Goal: Task Accomplishment & Management: Use online tool/utility

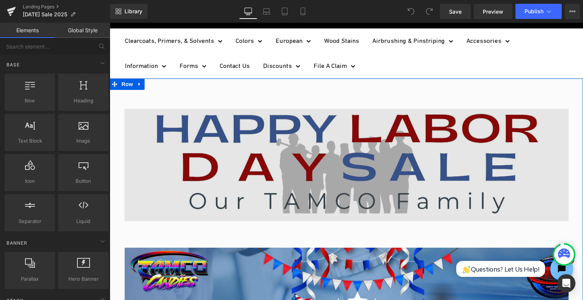
scroll to position [265, 0]
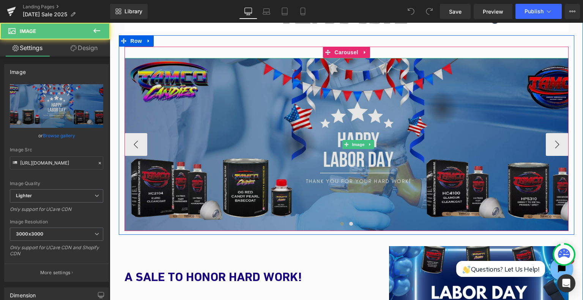
click at [315, 143] on img at bounding box center [357, 144] width 467 height 173
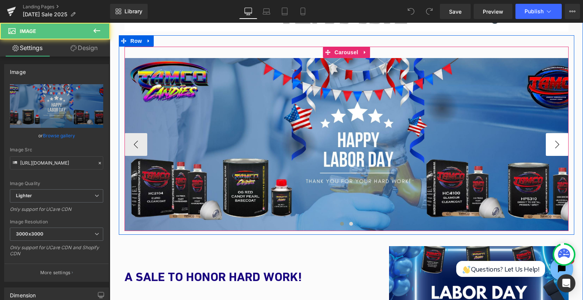
click at [556, 136] on button "›" at bounding box center [556, 144] width 23 height 23
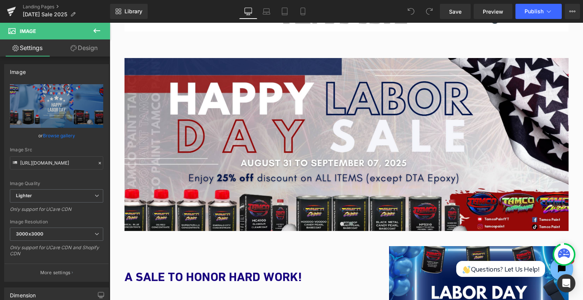
drag, startPoint x: 80, startPoint y: 46, endPoint x: 196, endPoint y: 130, distance: 143.6
click at [80, 46] on link "Design" at bounding box center [84, 47] width 55 height 17
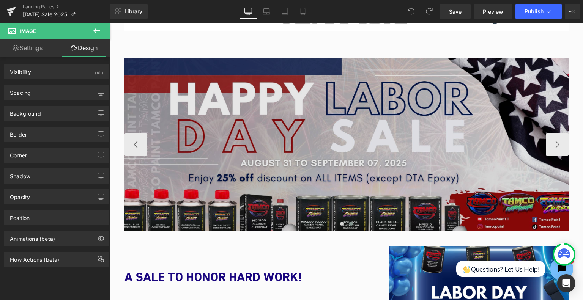
click at [306, 153] on img at bounding box center [357, 144] width 467 height 173
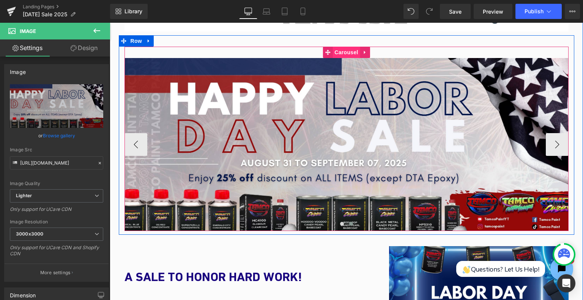
click at [340, 54] on span "Carousel" at bounding box center [345, 52] width 27 height 11
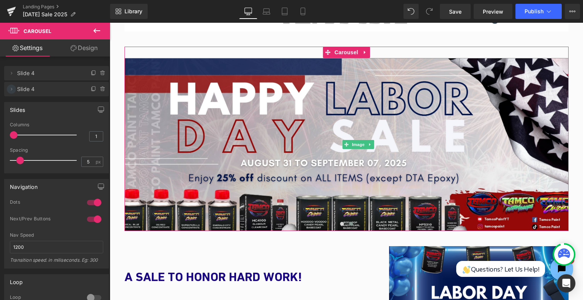
click at [13, 88] on icon at bounding box center [11, 89] width 6 height 6
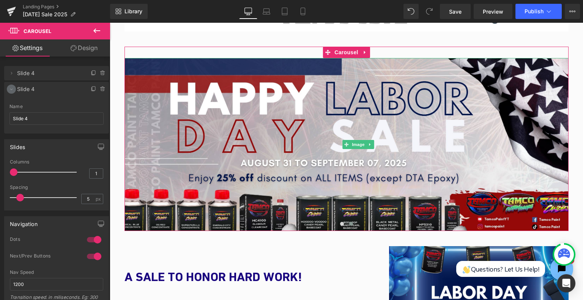
click at [13, 88] on icon at bounding box center [11, 89] width 6 height 6
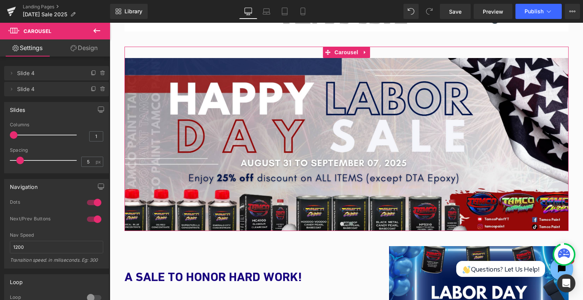
click at [38, 73] on span "Slide 4" at bounding box center [49, 73] width 64 height 14
click at [33, 73] on span "Slide 4" at bounding box center [49, 73] width 64 height 14
click at [33, 71] on span "Slide 4" at bounding box center [49, 73] width 64 height 14
click at [14, 72] on icon at bounding box center [11, 73] width 6 height 6
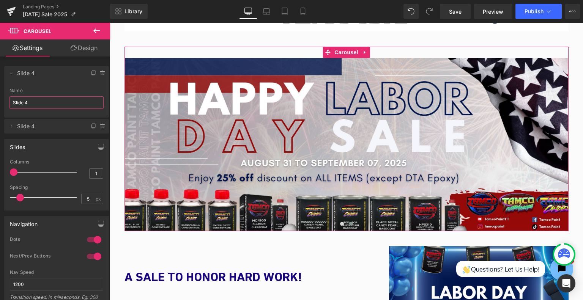
click at [30, 104] on input "Slide 4" at bounding box center [56, 102] width 94 height 13
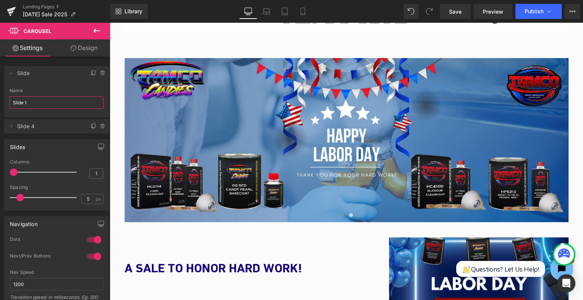
type input "Slide 1"
click at [31, 127] on span "Slide 4" at bounding box center [49, 126] width 64 height 14
click at [9, 128] on icon at bounding box center [11, 126] width 6 height 6
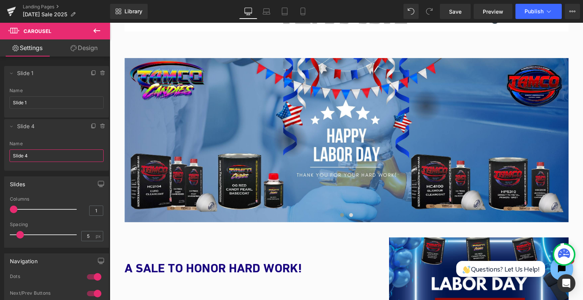
click at [38, 153] on input "Slide 4" at bounding box center [56, 155] width 94 height 13
type input "Slide 2"
click at [91, 127] on icon at bounding box center [94, 126] width 6 height 6
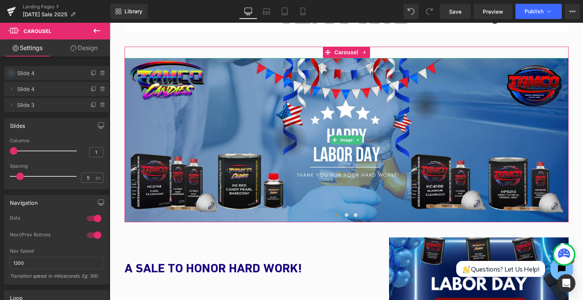
click at [12, 70] on icon at bounding box center [11, 73] width 6 height 6
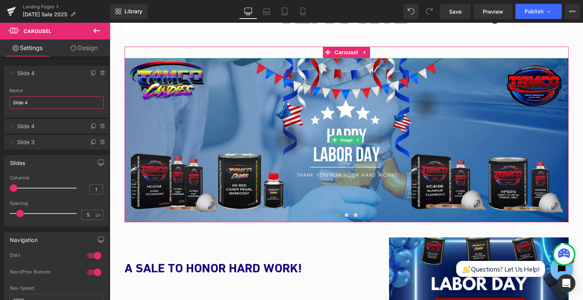
click at [48, 103] on input "Slide 4" at bounding box center [56, 102] width 94 height 13
type input "Slide 1"
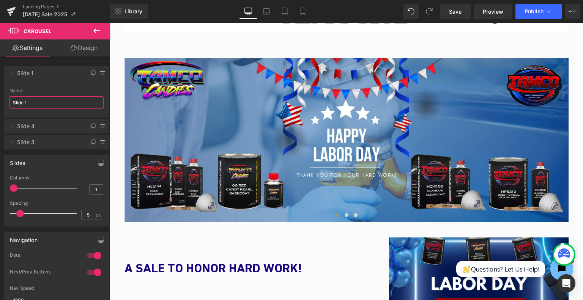
click at [63, 80] on span "Slide 1" at bounding box center [49, 73] width 64 height 14
click at [9, 72] on icon at bounding box center [11, 73] width 6 height 6
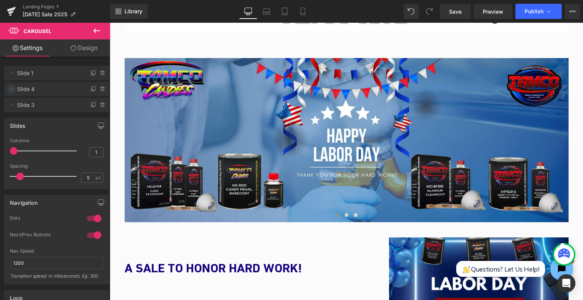
click at [11, 89] on icon at bounding box center [11, 89] width 6 height 6
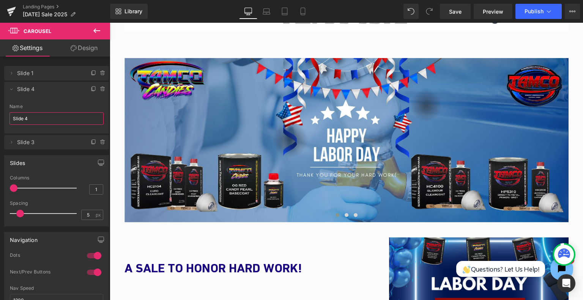
click at [40, 124] on input "Slide 4" at bounding box center [56, 118] width 94 height 13
type input "Slide 2"
click at [9, 88] on icon at bounding box center [11, 89] width 6 height 6
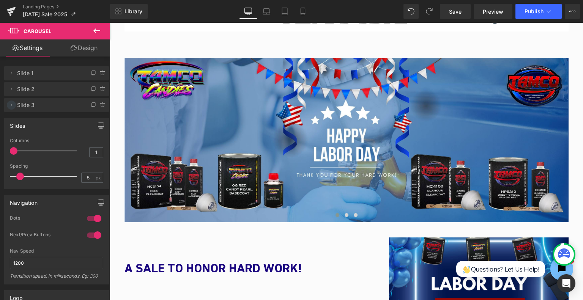
click at [9, 106] on icon at bounding box center [11, 105] width 6 height 6
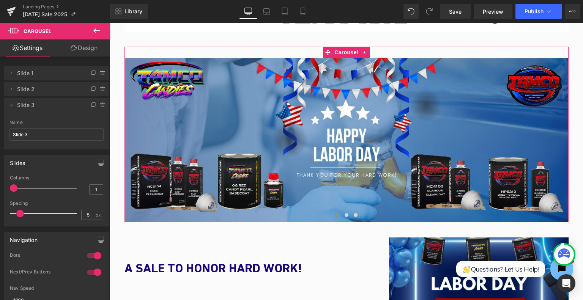
click at [57, 112] on span "Slide 3" at bounding box center [49, 105] width 64 height 14
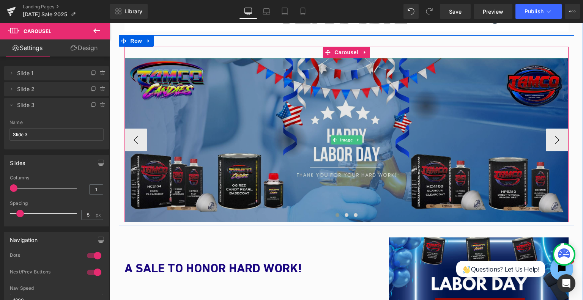
click at [318, 104] on img at bounding box center [346, 140] width 444 height 164
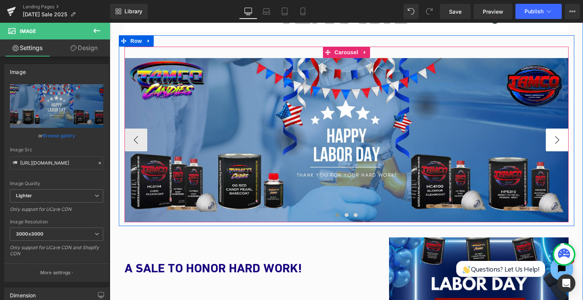
click at [554, 134] on button "›" at bounding box center [556, 140] width 23 height 23
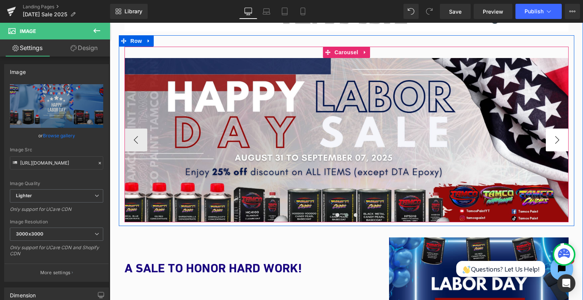
click at [554, 134] on button "›" at bounding box center [556, 140] width 23 height 23
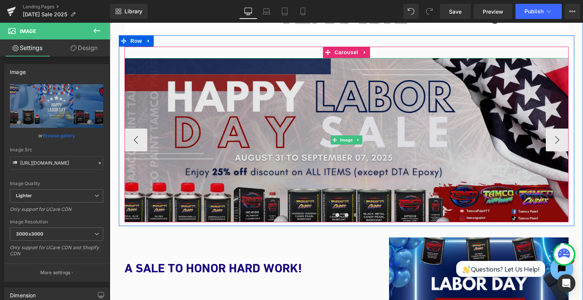
click at [391, 151] on img at bounding box center [346, 140] width 444 height 164
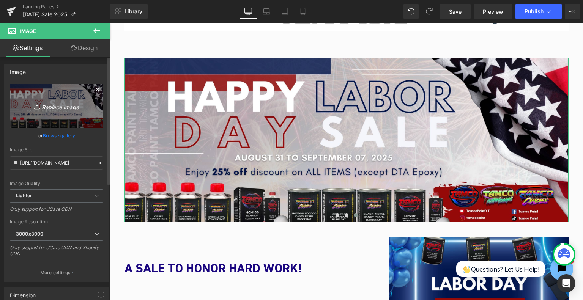
click at [61, 99] on link "Replace Image" at bounding box center [56, 106] width 93 height 44
type input "C:\fakepath\[DATE] Sale 2025 (5)_page-0001.jpg"
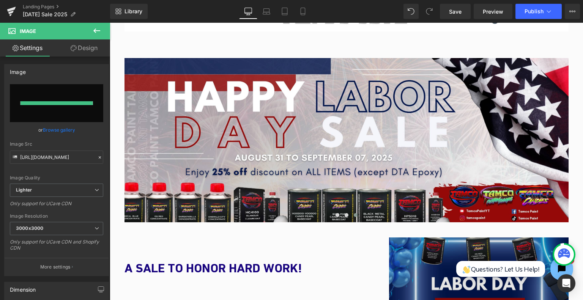
type input "[URL][DOMAIN_NAME]"
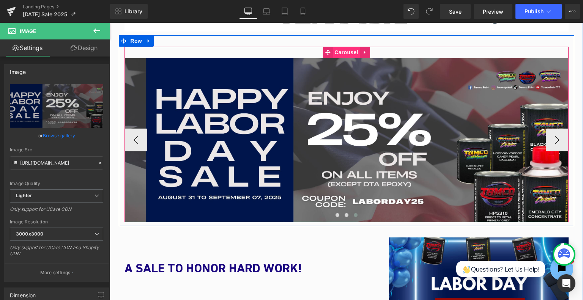
click at [347, 50] on span "Carousel" at bounding box center [345, 52] width 27 height 11
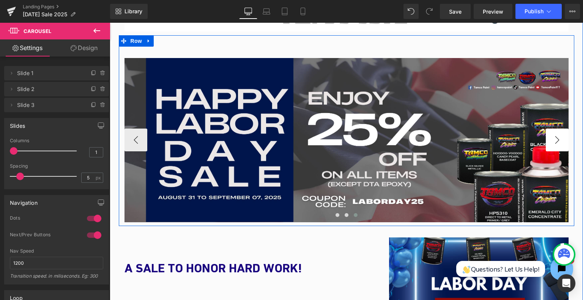
click at [552, 144] on button "›" at bounding box center [556, 140] width 23 height 23
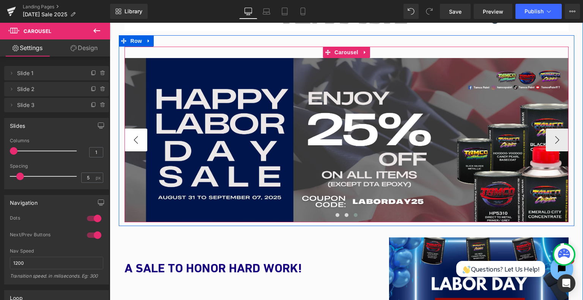
click at [140, 136] on button "‹" at bounding box center [135, 140] width 23 height 23
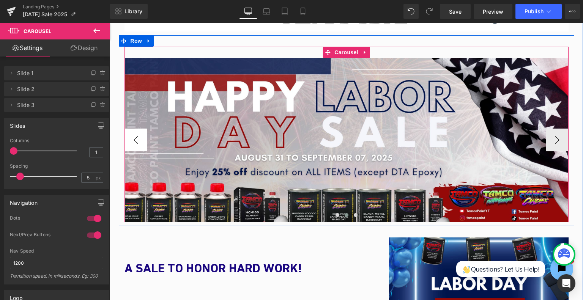
click at [140, 136] on button "‹" at bounding box center [135, 140] width 23 height 23
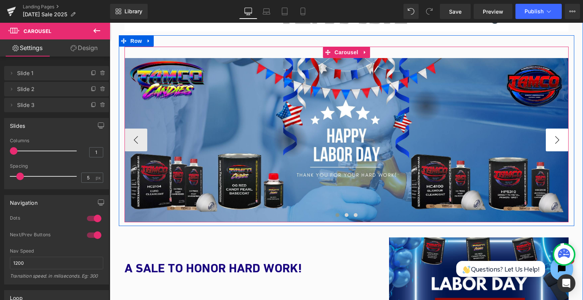
click at [557, 140] on button "›" at bounding box center [556, 140] width 23 height 23
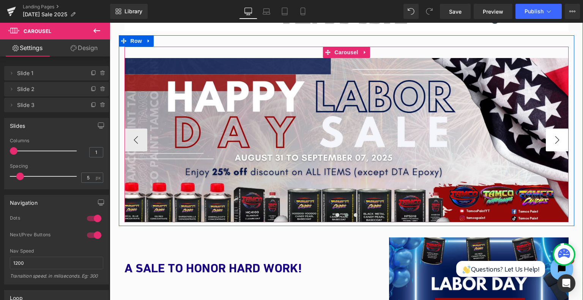
click at [557, 140] on button "›" at bounding box center [556, 140] width 23 height 23
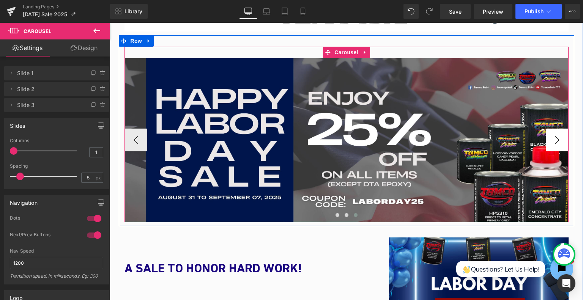
click at [557, 140] on button "›" at bounding box center [556, 140] width 23 height 23
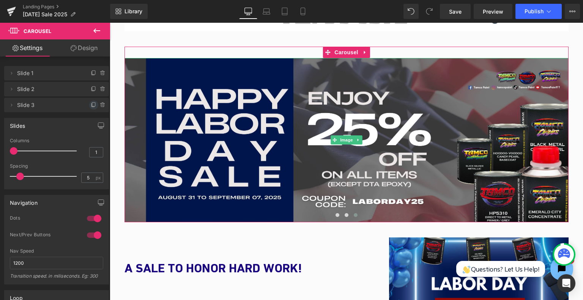
click at [91, 102] on icon at bounding box center [94, 105] width 6 height 6
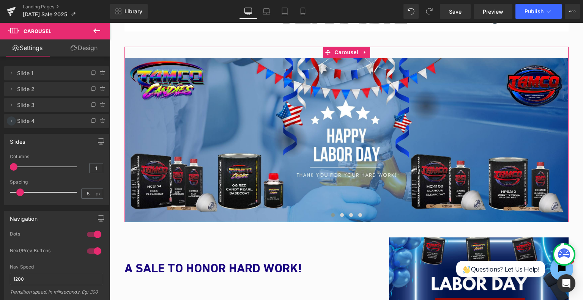
click at [11, 121] on icon at bounding box center [11, 121] width 6 height 6
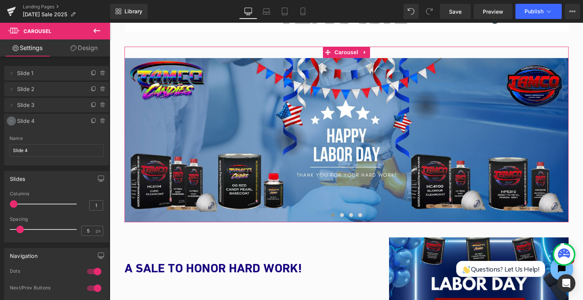
click at [12, 121] on icon at bounding box center [11, 121] width 6 height 6
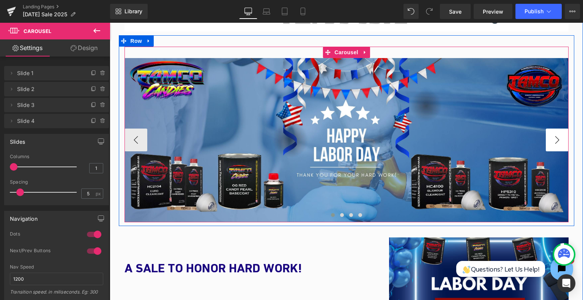
click at [545, 146] on button "›" at bounding box center [556, 140] width 23 height 23
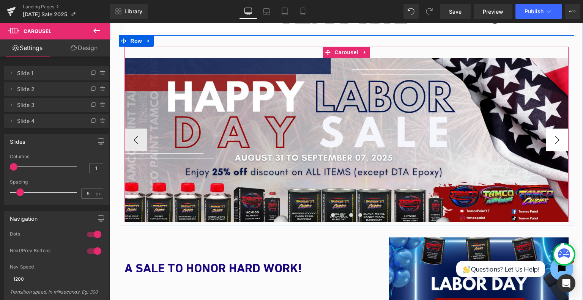
click at [545, 146] on button "›" at bounding box center [556, 140] width 23 height 23
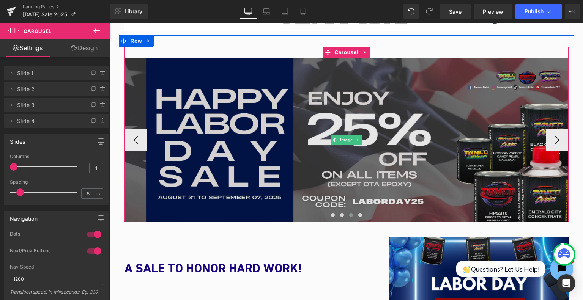
click at [324, 152] on img at bounding box center [346, 140] width 444 height 164
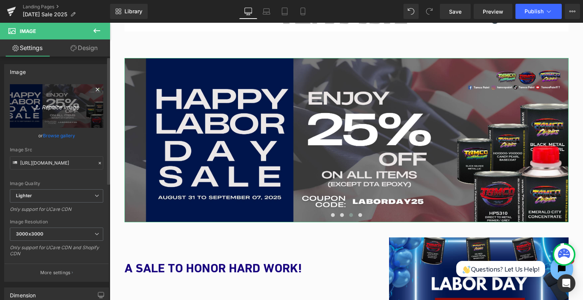
click at [63, 106] on icon "Replace Image" at bounding box center [56, 105] width 61 height 9
type input "C:\fakepath\[DATE] Sale 2025 (6)_page-0001.jpg"
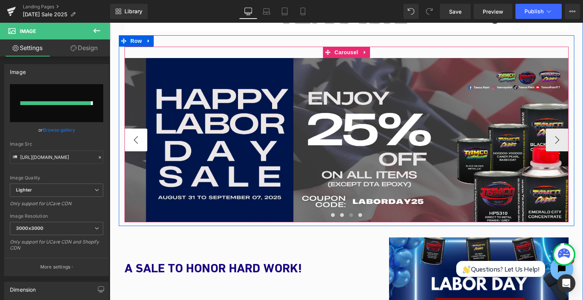
type input "[URL][DOMAIN_NAME]"
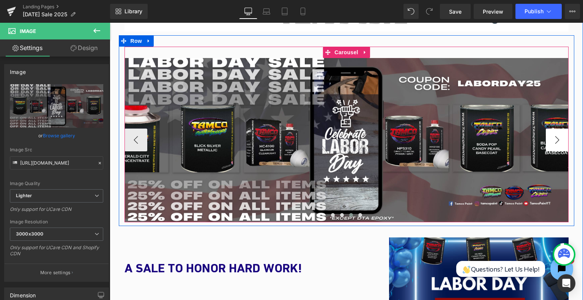
click at [554, 144] on button "›" at bounding box center [556, 140] width 23 height 23
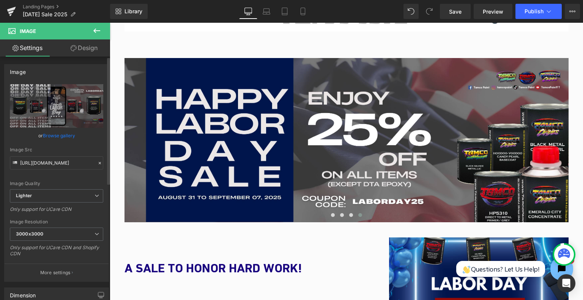
click at [54, 71] on div "Image" at bounding box center [57, 71] width 104 height 14
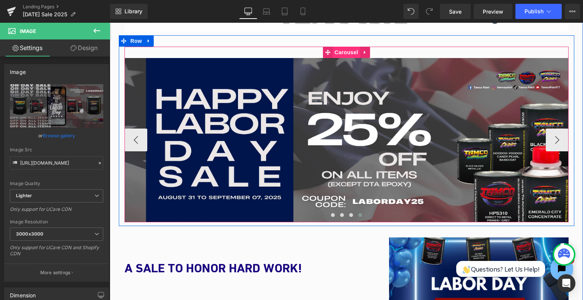
click at [341, 51] on span "Carousel" at bounding box center [345, 52] width 27 height 11
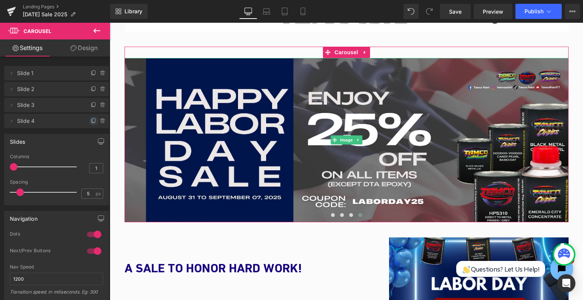
click at [94, 121] on span at bounding box center [93, 120] width 9 height 9
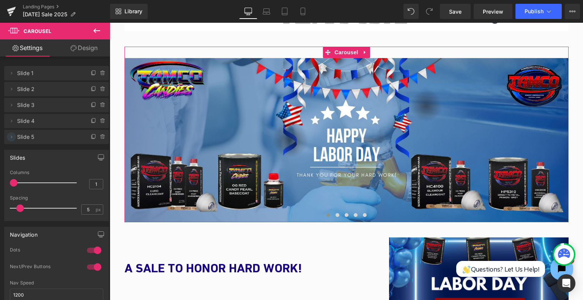
click at [14, 137] on icon at bounding box center [11, 137] width 6 height 6
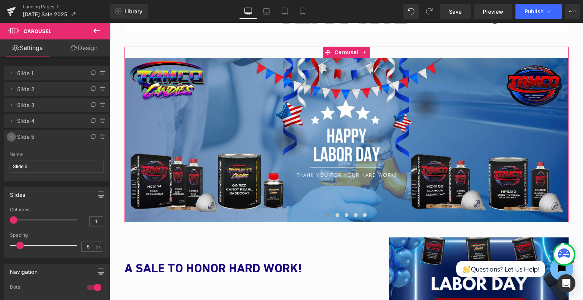
click at [14, 137] on icon at bounding box center [11, 137] width 6 height 6
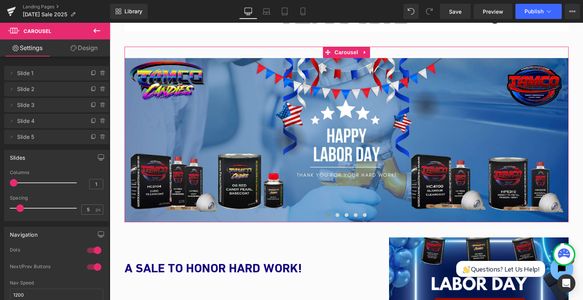
click at [58, 138] on span "Slide 5" at bounding box center [49, 137] width 64 height 14
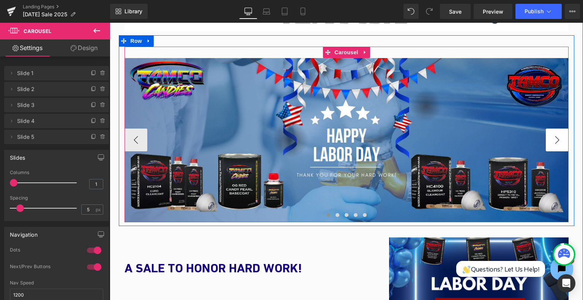
click at [550, 144] on button "›" at bounding box center [556, 140] width 23 height 23
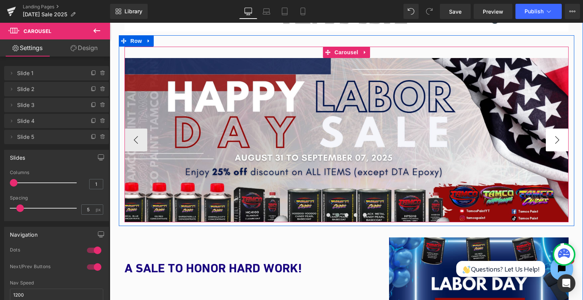
click at [550, 144] on button "›" at bounding box center [556, 140] width 23 height 23
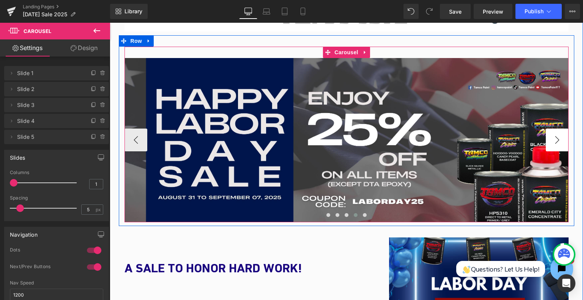
click at [550, 144] on button "›" at bounding box center [556, 140] width 23 height 23
click at [345, 140] on span "Image" at bounding box center [346, 140] width 16 height 9
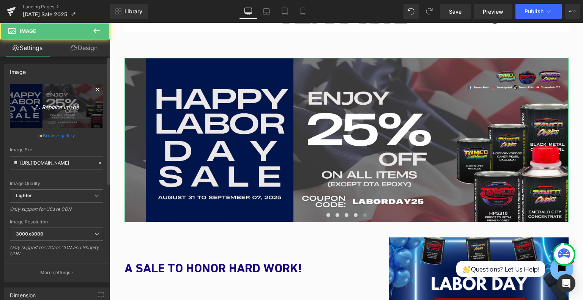
click at [57, 110] on icon "Replace Image" at bounding box center [56, 105] width 61 height 9
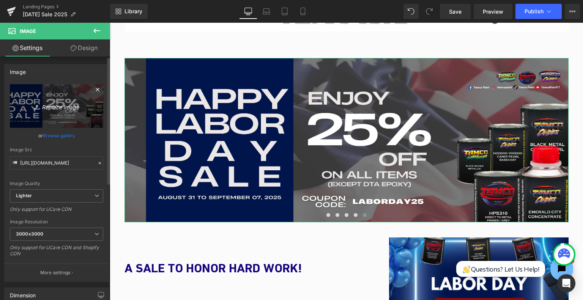
type input "C:\fakepath\[DATE] Sale 2025 (7)_page-0001.jpg"
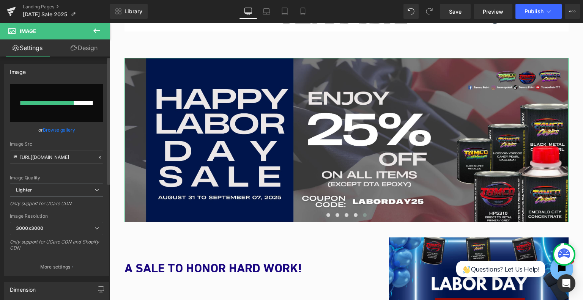
click at [90, 131] on div "or Browse gallery" at bounding box center [56, 130] width 93 height 8
type input "[URL][DOMAIN_NAME]"
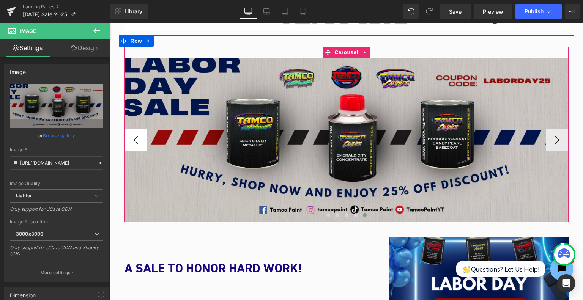
click at [143, 145] on button "‹" at bounding box center [135, 140] width 23 height 23
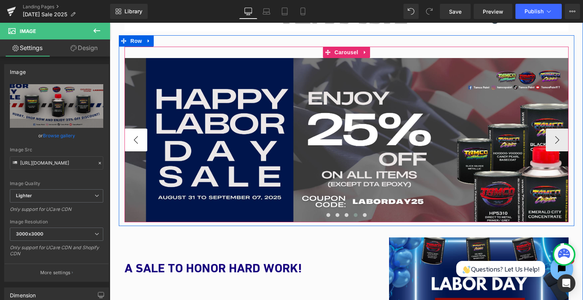
click at [143, 145] on button "‹" at bounding box center [135, 140] width 23 height 23
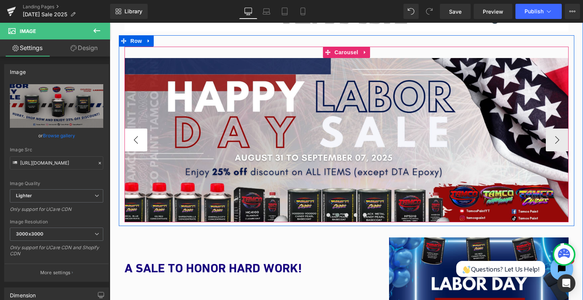
click at [143, 145] on button "‹" at bounding box center [135, 140] width 23 height 23
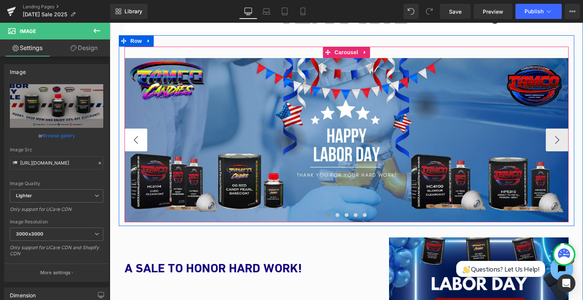
click at [143, 145] on button "‹" at bounding box center [135, 140] width 23 height 23
click at [556, 141] on button "›" at bounding box center [556, 140] width 23 height 23
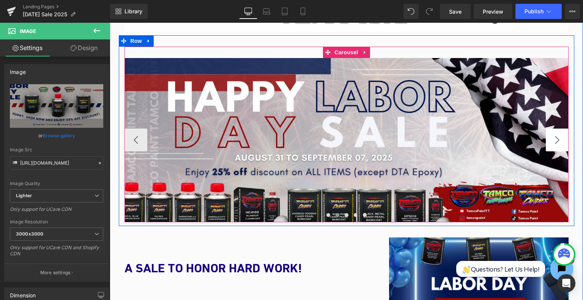
click at [556, 141] on button "›" at bounding box center [556, 140] width 23 height 23
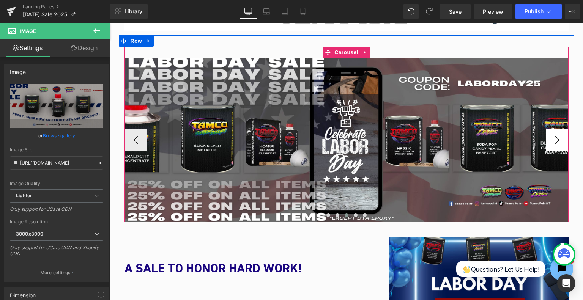
click at [556, 141] on button "›" at bounding box center [556, 140] width 23 height 23
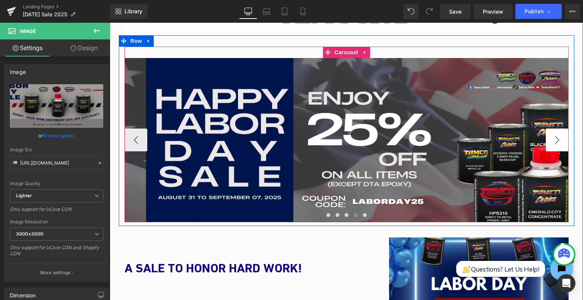
click at [556, 141] on button "›" at bounding box center [556, 140] width 23 height 23
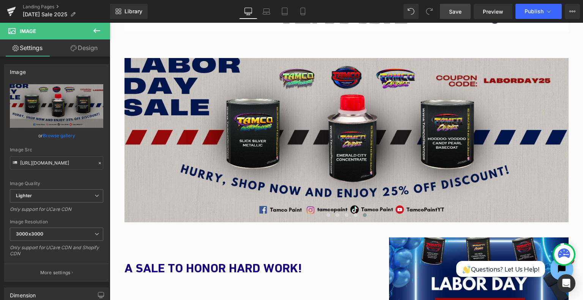
click at [467, 6] on link "Save" at bounding box center [455, 11] width 31 height 15
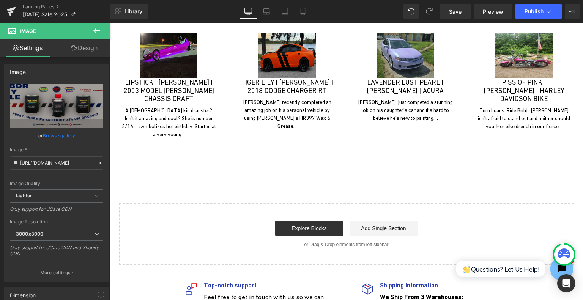
scroll to position [3186, 0]
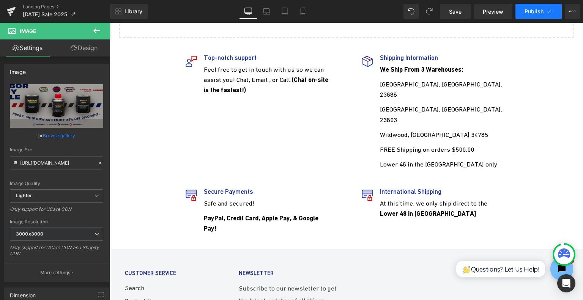
click at [542, 11] on span "Publish" at bounding box center [533, 11] width 19 height 6
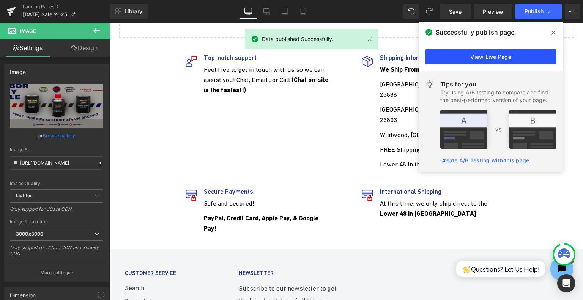
click at [0, 0] on link "View Live Page" at bounding box center [0, 0] width 0 height 0
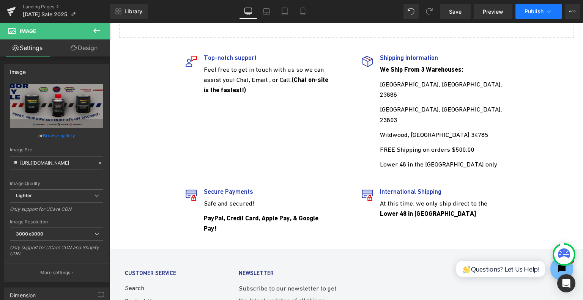
click at [536, 14] on span "Publish" at bounding box center [533, 11] width 19 height 6
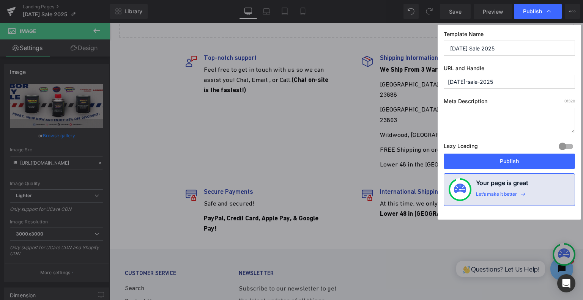
click at [0, 0] on span "Publish" at bounding box center [0, 0] width 0 height 0
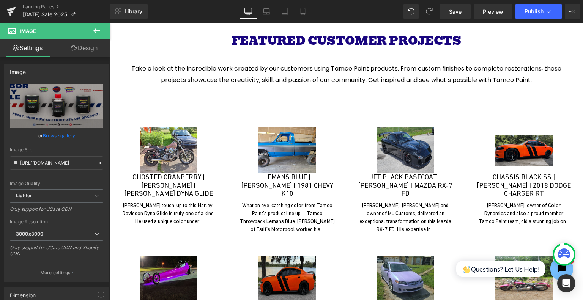
scroll to position [2693, 0]
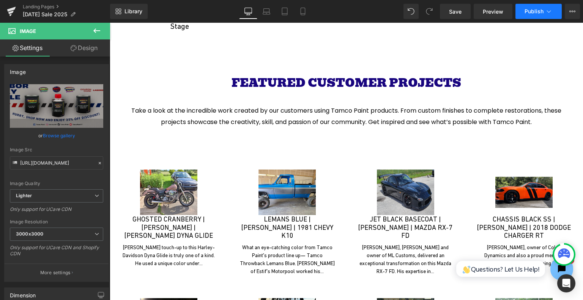
click at [545, 13] on icon at bounding box center [549, 12] width 8 height 8
click at [488, 15] on link "Preview" at bounding box center [492, 11] width 39 height 15
click at [553, 17] on button "Publish" at bounding box center [538, 11] width 46 height 15
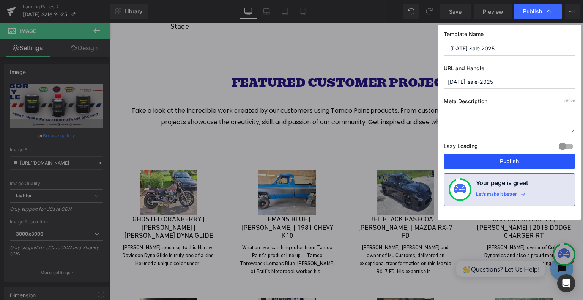
click at [514, 157] on button "Publish" at bounding box center [508, 161] width 131 height 15
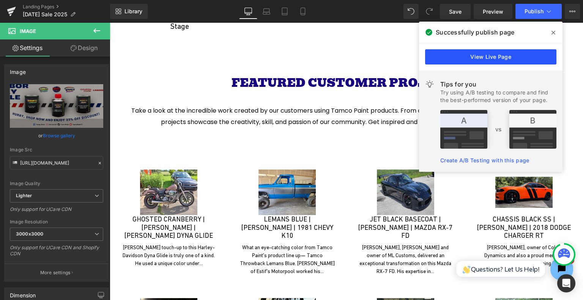
click at [510, 58] on link "View Live Page" at bounding box center [490, 56] width 131 height 15
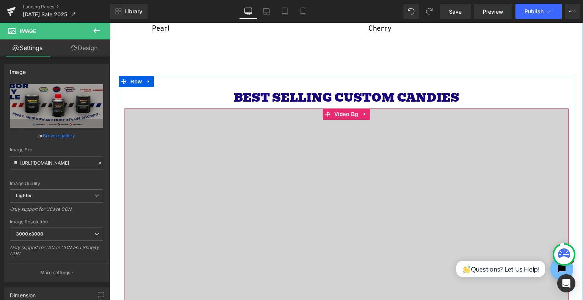
scroll to position [1896, 0]
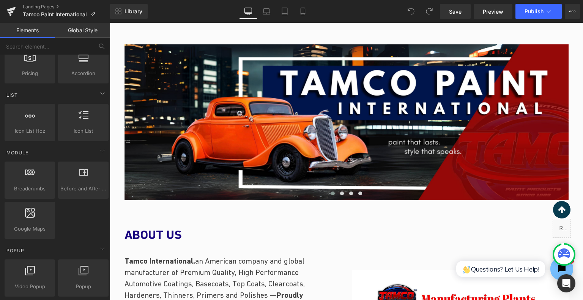
scroll to position [341, 0]
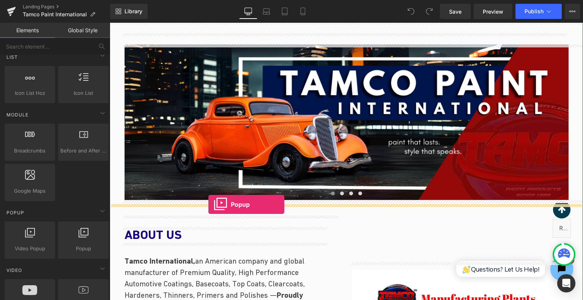
drag, startPoint x: 192, startPoint y: 255, endPoint x: 208, endPoint y: 204, distance: 53.3
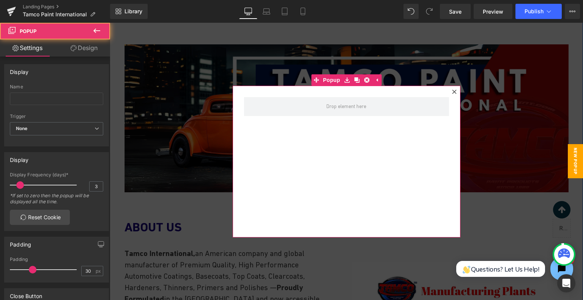
click at [452, 91] on icon at bounding box center [454, 92] width 5 height 5
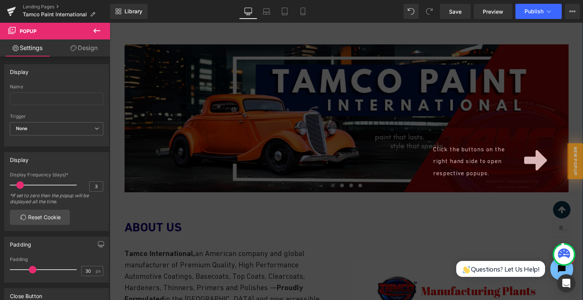
click at [312, 201] on div "Click the buttons on the right hand side to open respective popups." at bounding box center [346, 161] width 473 height 277
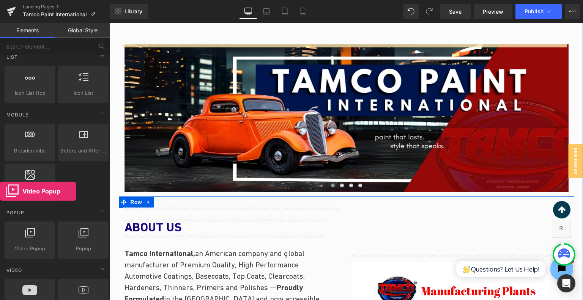
drag, startPoint x: 38, startPoint y: 240, endPoint x: 2, endPoint y: 193, distance: 59.8
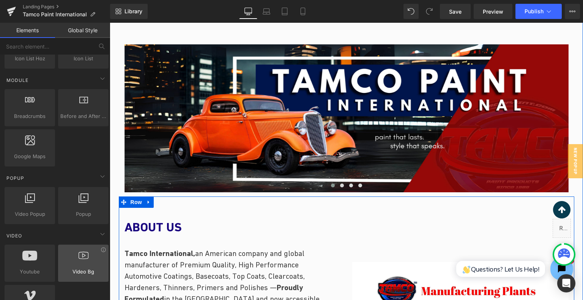
scroll to position [417, 0]
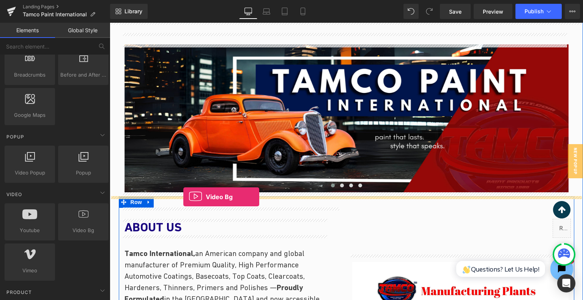
drag, startPoint x: 198, startPoint y: 249, endPoint x: 183, endPoint y: 197, distance: 54.0
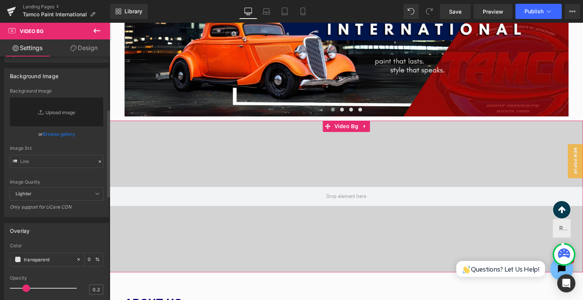
scroll to position [114, 0]
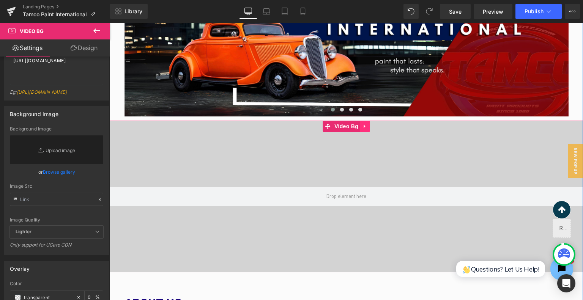
click at [364, 126] on icon at bounding box center [365, 125] width 2 height 3
click at [368, 128] on icon at bounding box center [369, 126] width 5 height 5
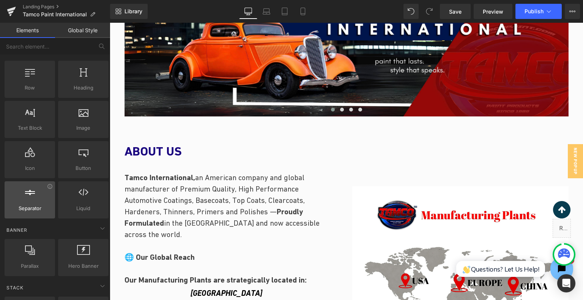
scroll to position [0, 0]
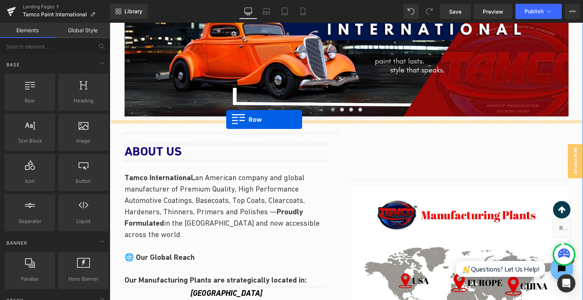
drag, startPoint x: 142, startPoint y: 121, endPoint x: 226, endPoint y: 119, distance: 84.2
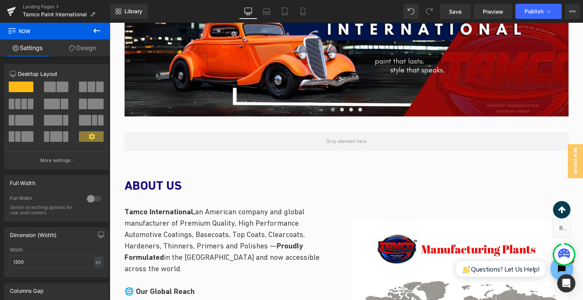
click at [95, 32] on icon at bounding box center [96, 30] width 7 height 5
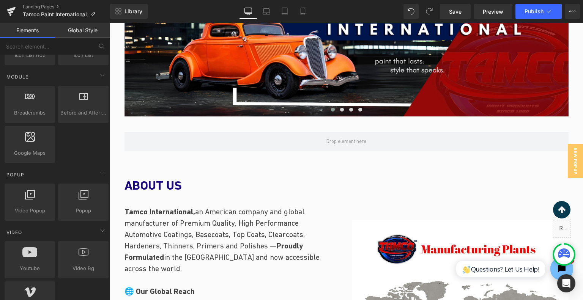
scroll to position [417, 0]
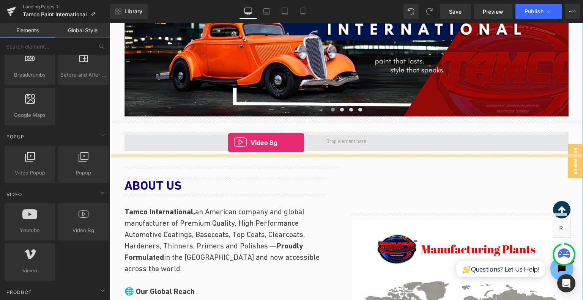
drag, startPoint x: 202, startPoint y: 245, endPoint x: 229, endPoint y: 141, distance: 107.7
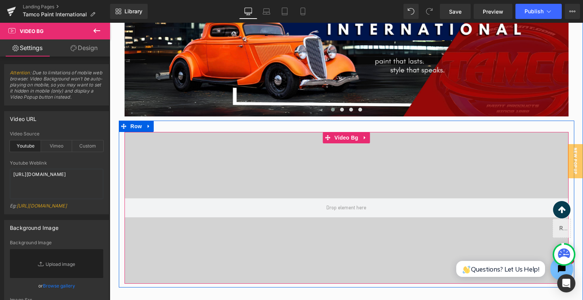
scroll to position [265, 0]
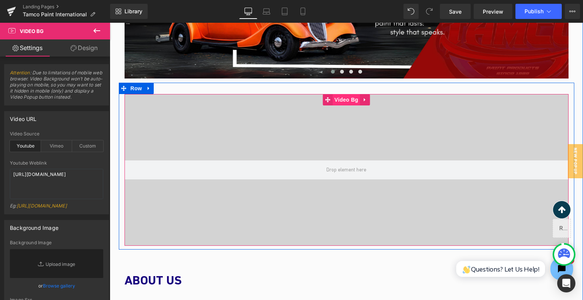
click at [345, 94] on span "Video Bg" at bounding box center [346, 99] width 28 height 11
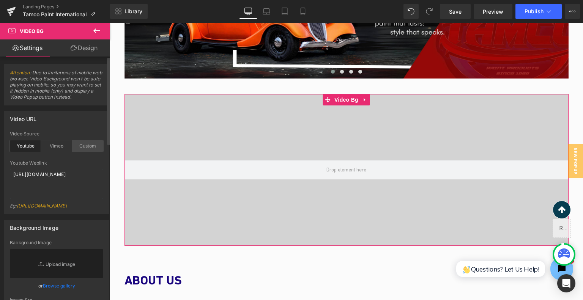
click at [96, 140] on div "Custom" at bounding box center [87, 145] width 31 height 11
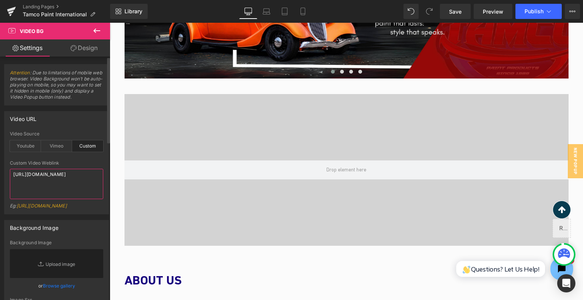
click at [65, 175] on textarea "https://cdn.shopify.com/s/files/1/0263/4153/9917/files/Stamped_Reviews.mp4?v=15…" at bounding box center [56, 184] width 93 height 30
paste textarea "videos/c/o/v/12807fcf308a4960baa6ed3947a71cfb.mp4"
type textarea "https://cdn.shopify.com/videos/c/o/v/12807fcf308a4960baa6ed3947a71cfb.mp4"
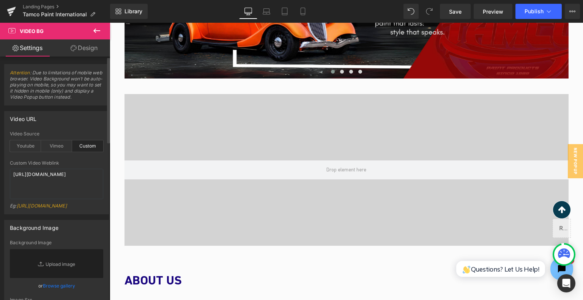
click at [79, 153] on div "Video Source Youtube Vimeo Custom" at bounding box center [56, 145] width 93 height 29
click at [96, 32] on icon at bounding box center [96, 30] width 7 height 5
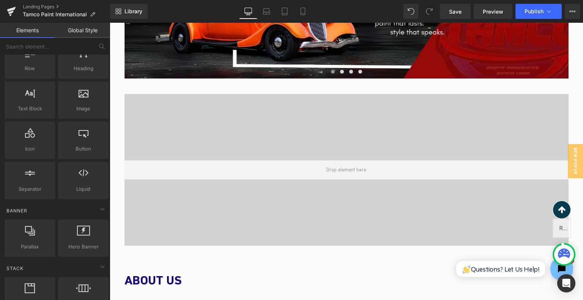
scroll to position [0, 0]
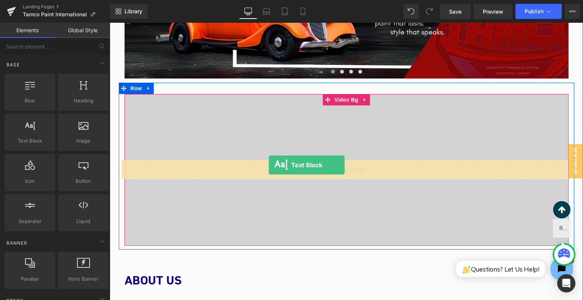
drag, startPoint x: 243, startPoint y: 121, endPoint x: 269, endPoint y: 165, distance: 50.9
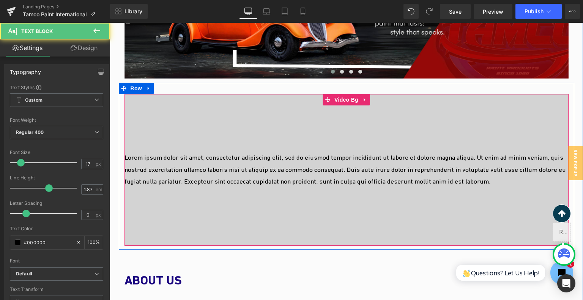
click at [292, 174] on p "Lorem ipsum dolor sit amet, consectetur adipiscing elit, sed do eiusmod tempor …" at bounding box center [346, 170] width 444 height 36
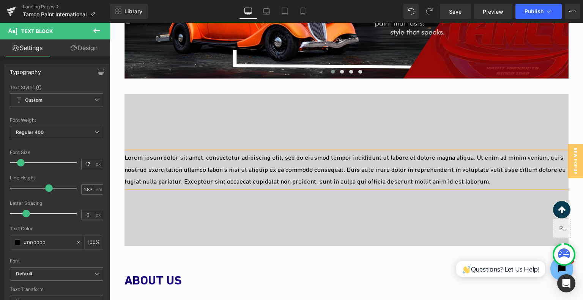
scroll to position [274, 0]
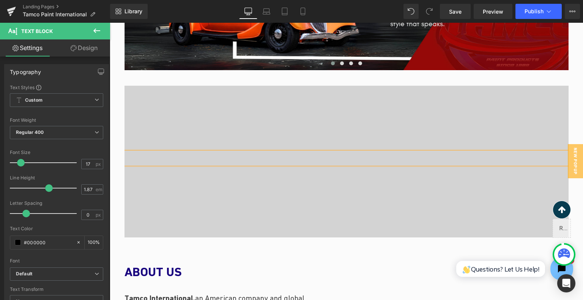
click at [321, 95] on div at bounding box center [346, 162] width 444 height 152
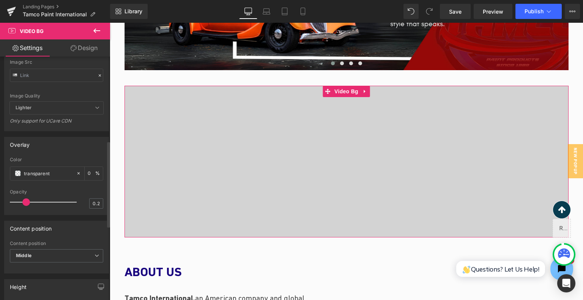
scroll to position [341, 0]
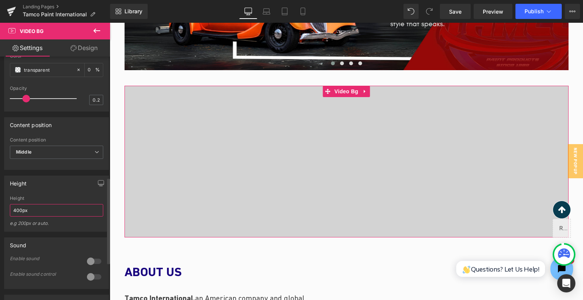
click at [54, 217] on input "400px" at bounding box center [56, 210] width 93 height 13
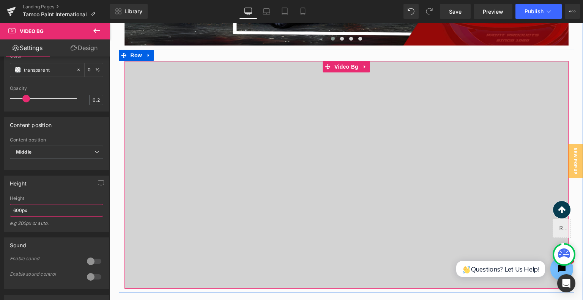
scroll to position [312, 0]
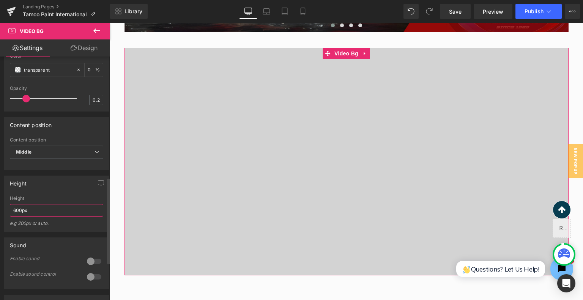
click at [36, 217] on input "600px" at bounding box center [56, 210] width 93 height 13
click at [19, 217] on input "600px" at bounding box center [56, 210] width 93 height 13
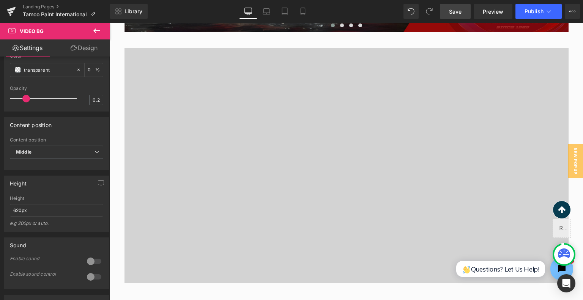
click at [462, 10] on link "Save" at bounding box center [455, 11] width 31 height 15
click at [459, 9] on span "Save" at bounding box center [455, 12] width 13 height 8
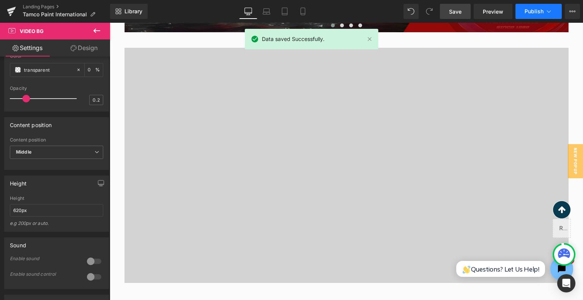
click at [531, 8] on span "Publish" at bounding box center [533, 11] width 19 height 6
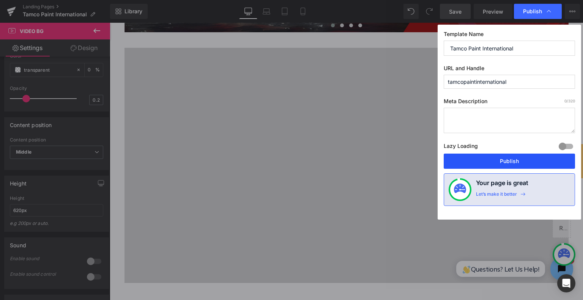
click at [0, 0] on button "Publish" at bounding box center [0, 0] width 0 height 0
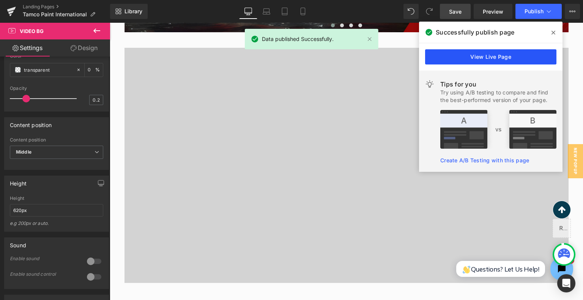
click at [0, 0] on link "View Live Page" at bounding box center [0, 0] width 0 height 0
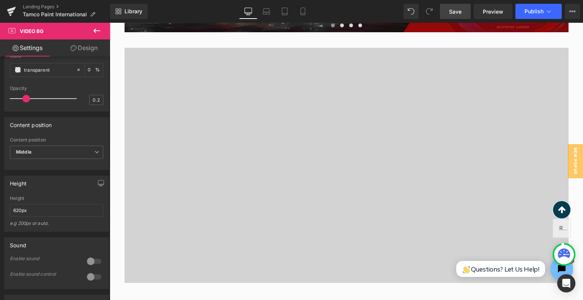
scroll to position [388, 0]
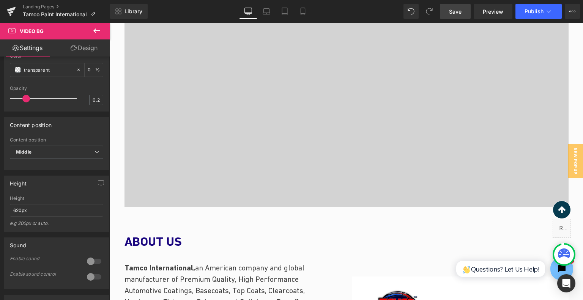
click at [210, 194] on div at bounding box center [346, 89] width 444 height 235
click at [19, 217] on input "620px" at bounding box center [56, 210] width 93 height 13
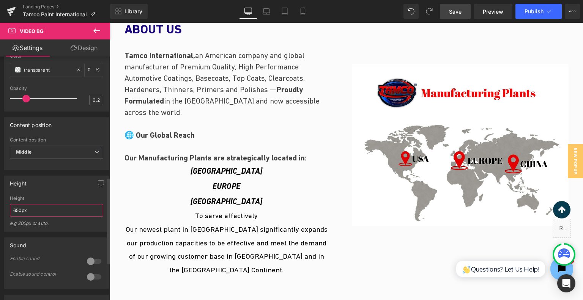
type input "650px"
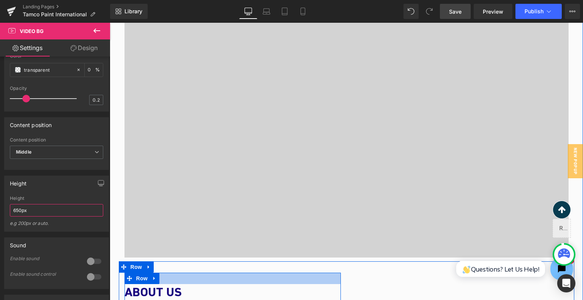
scroll to position [350, 0]
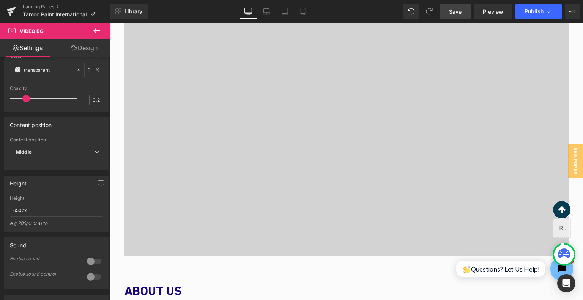
click at [457, 6] on link "Save" at bounding box center [455, 11] width 31 height 15
click at [535, 13] on span "Publish" at bounding box center [533, 11] width 19 height 6
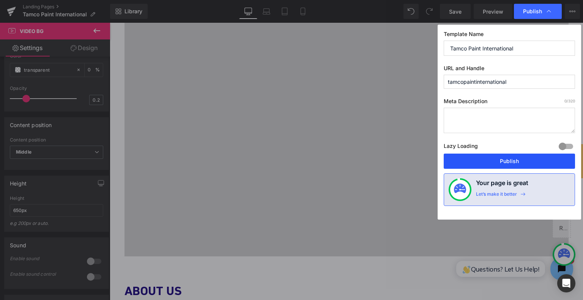
click at [0, 0] on button "Publish" at bounding box center [0, 0] width 0 height 0
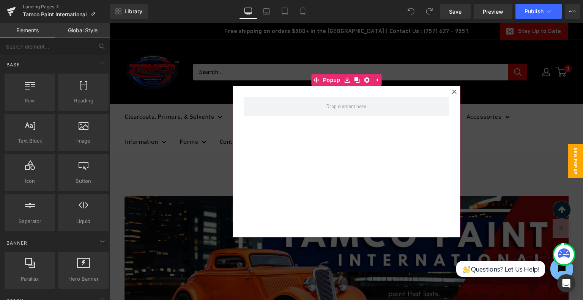
click at [452, 92] on icon at bounding box center [454, 92] width 5 height 5
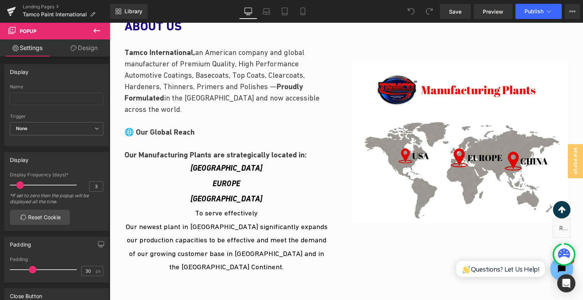
scroll to position [683, 0]
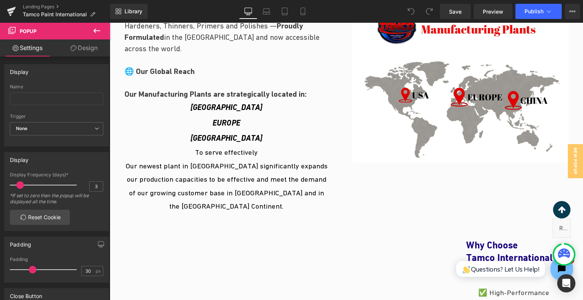
click at [99, 27] on icon at bounding box center [96, 30] width 9 height 9
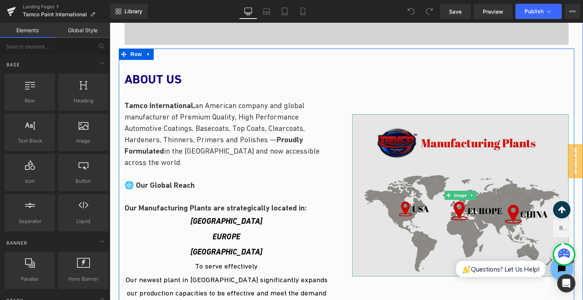
scroll to position [569, 0]
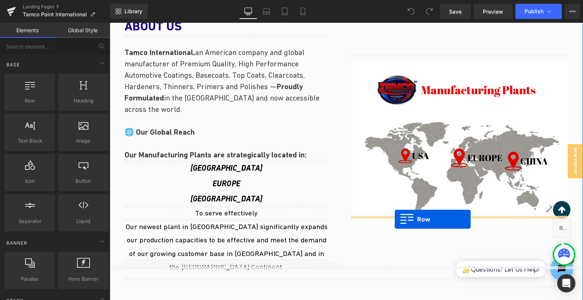
drag, startPoint x: 139, startPoint y: 119, endPoint x: 394, endPoint y: 219, distance: 274.4
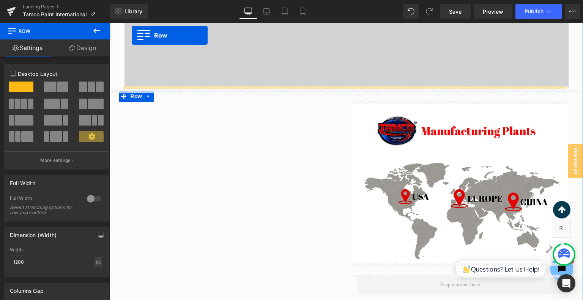
scroll to position [481, 0]
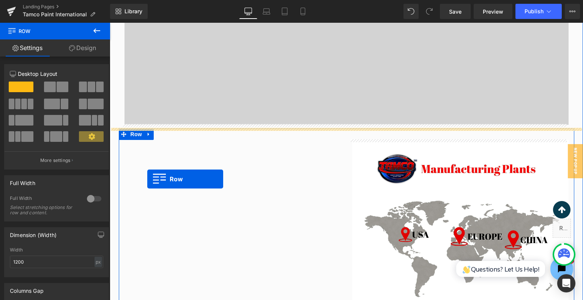
drag, startPoint x: 126, startPoint y: 74, endPoint x: 147, endPoint y: 179, distance: 106.8
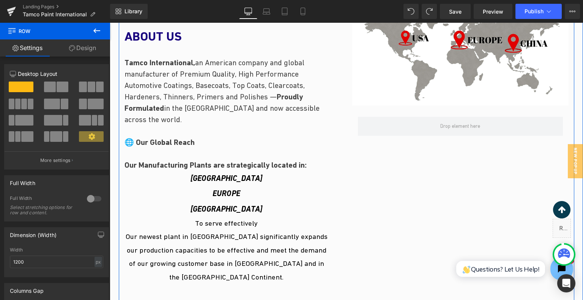
scroll to position [595, 0]
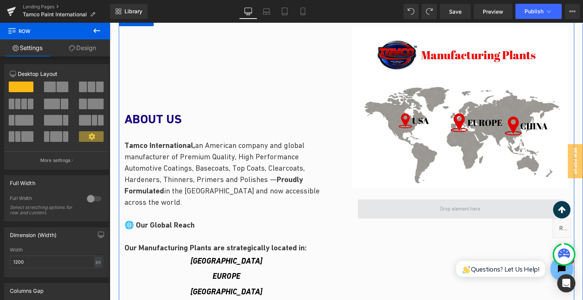
click at [415, 210] on span at bounding box center [460, 208] width 205 height 19
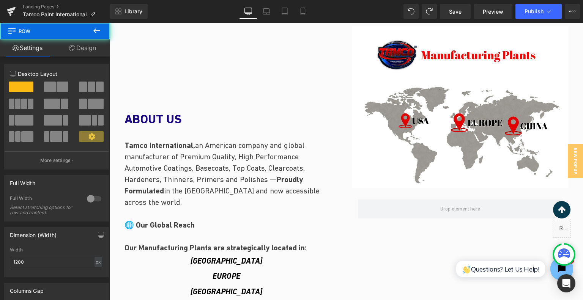
click at [102, 24] on button at bounding box center [96, 31] width 27 height 17
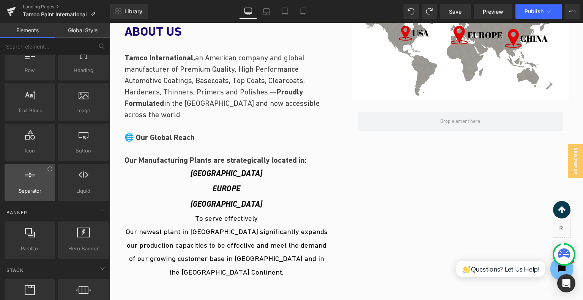
scroll to position [0, 0]
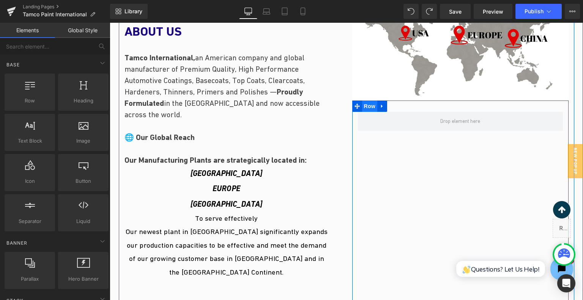
click at [366, 107] on span "Row" at bounding box center [369, 106] width 15 height 11
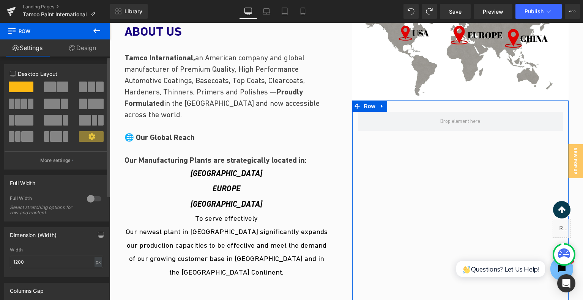
click at [60, 85] on span at bounding box center [63, 87] width 12 height 11
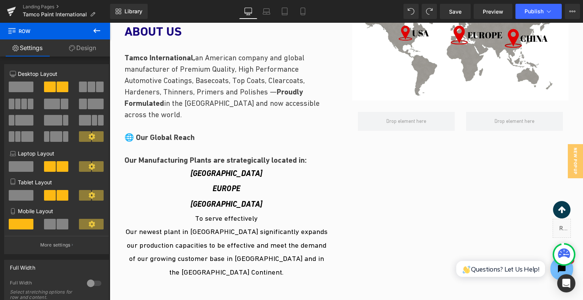
drag, startPoint x: 100, startPoint y: 28, endPoint x: 94, endPoint y: 36, distance: 9.7
click at [100, 28] on icon at bounding box center [96, 30] width 9 height 9
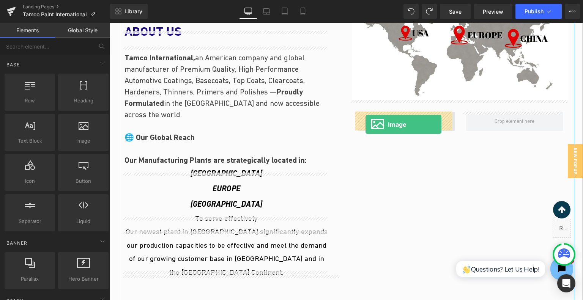
drag, startPoint x: 188, startPoint y: 160, endPoint x: 365, endPoint y: 124, distance: 180.4
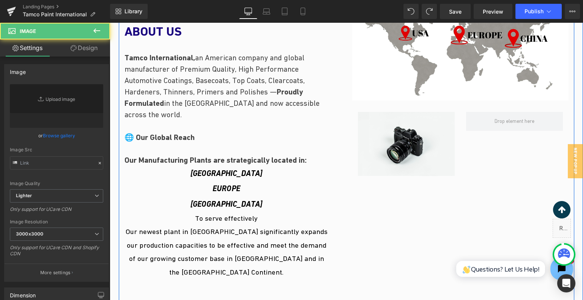
scroll to position [653, 0]
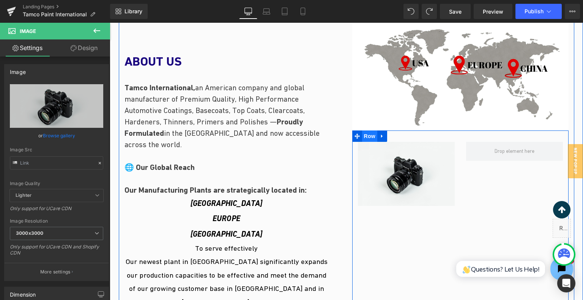
click at [369, 131] on span "Row" at bounding box center [369, 135] width 15 height 11
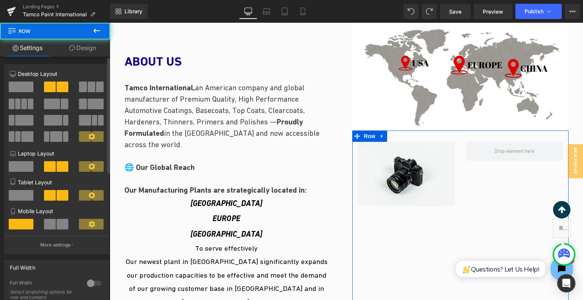
click at [27, 86] on span at bounding box center [21, 87] width 25 height 11
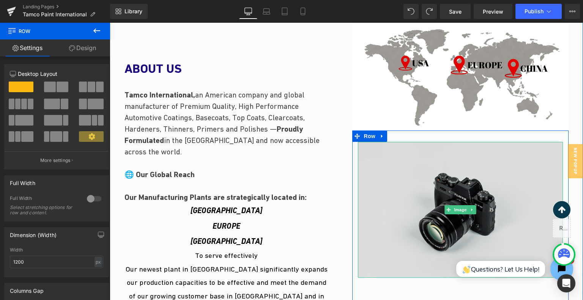
click at [448, 177] on img at bounding box center [460, 210] width 205 height 136
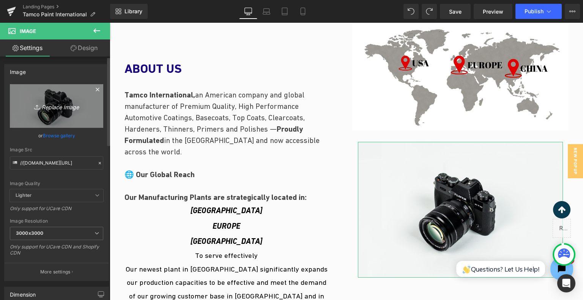
click at [63, 111] on link "Replace Image" at bounding box center [56, 106] width 93 height 44
type input "C:\fakepath\Compliance-Images.png"
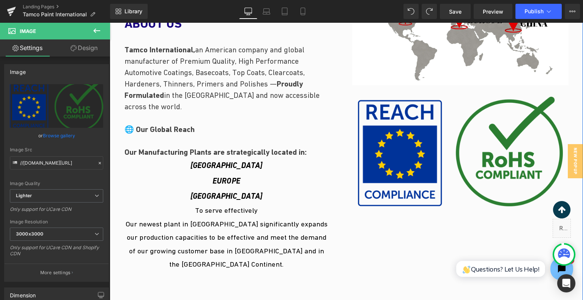
scroll to position [691, 0]
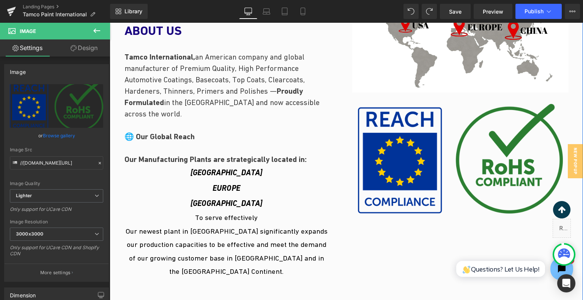
click at [393, 242] on div "Image Row" at bounding box center [460, 249] width 216 height 313
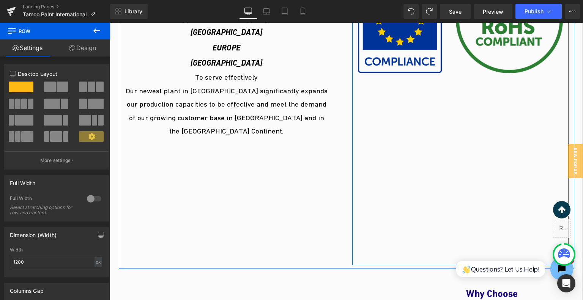
scroll to position [880, 0]
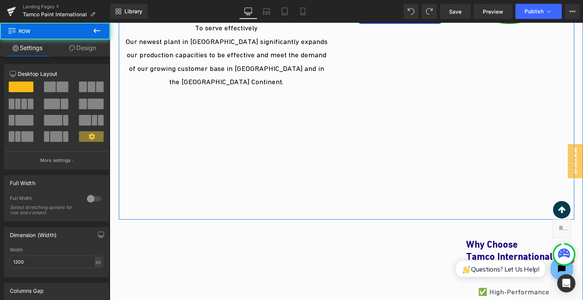
click at [448, 181] on div "Image Row" at bounding box center [460, 59] width 216 height 313
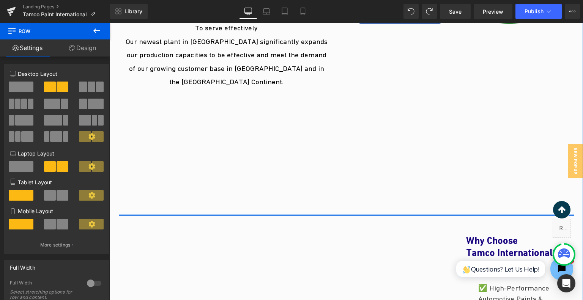
drag, startPoint x: 452, startPoint y: 216, endPoint x: 451, endPoint y: 157, distance: 58.8
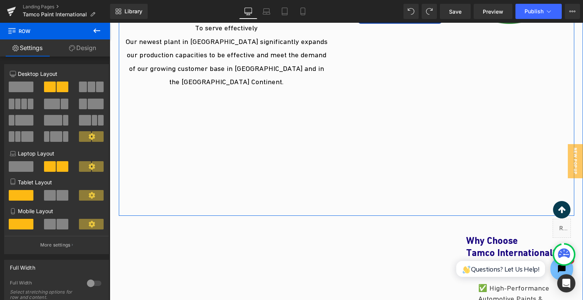
click at [444, 201] on div "Image Row" at bounding box center [460, 59] width 216 height 313
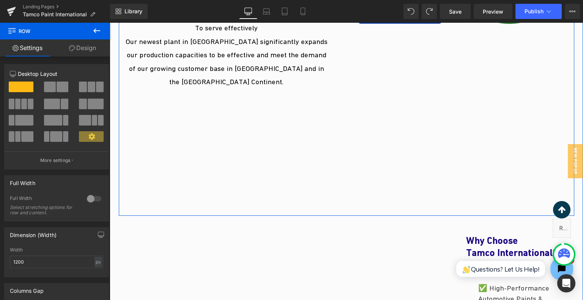
click at [110, 23] on div at bounding box center [110, 23] width 0 height 0
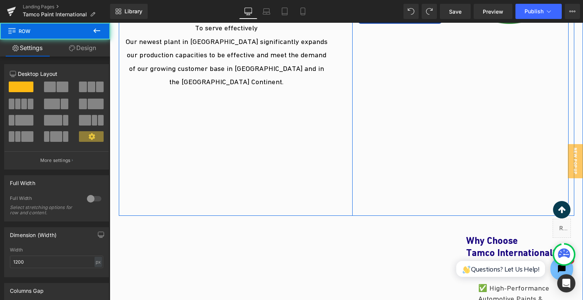
drag, startPoint x: 441, startPoint y: 211, endPoint x: 444, endPoint y: 180, distance: 31.3
click at [443, 185] on div "Image Row" at bounding box center [460, 59] width 216 height 313
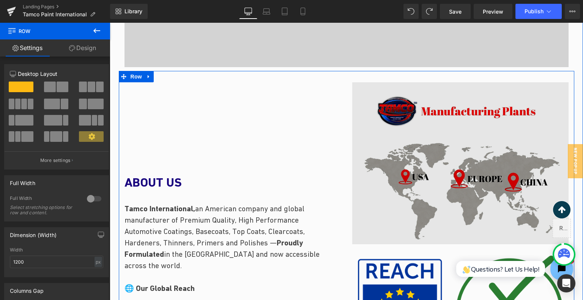
click at [449, 152] on img at bounding box center [460, 163] width 216 height 162
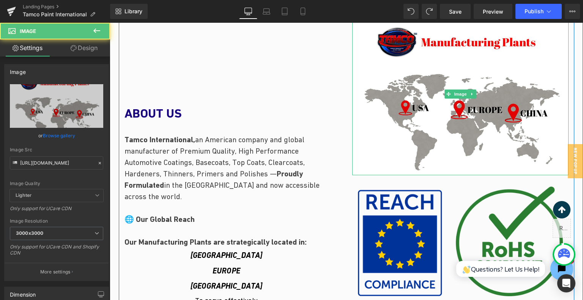
scroll to position [615, 0]
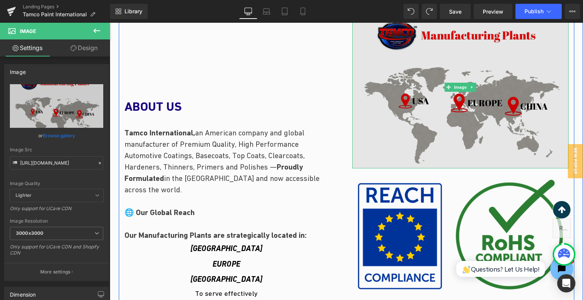
click at [399, 115] on img at bounding box center [460, 87] width 216 height 162
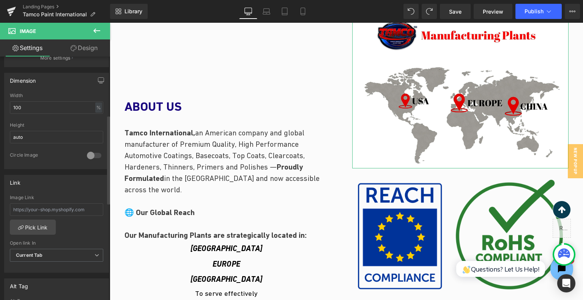
scroll to position [152, 0]
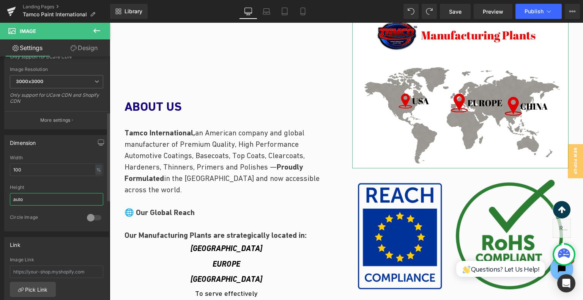
click at [65, 198] on input "auto" at bounding box center [56, 199] width 93 height 13
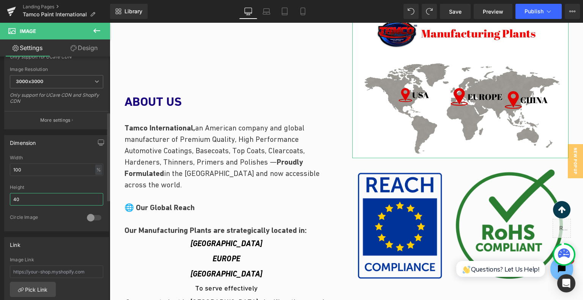
type input "4"
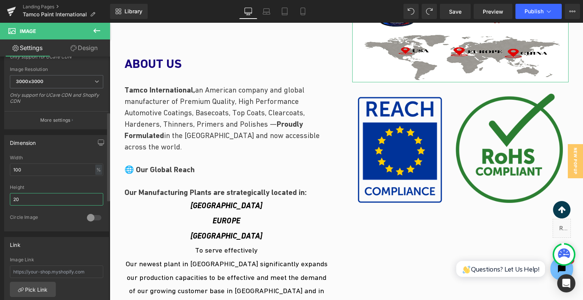
type input "2"
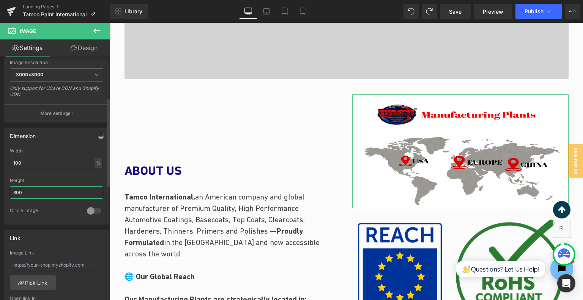
scroll to position [190, 0]
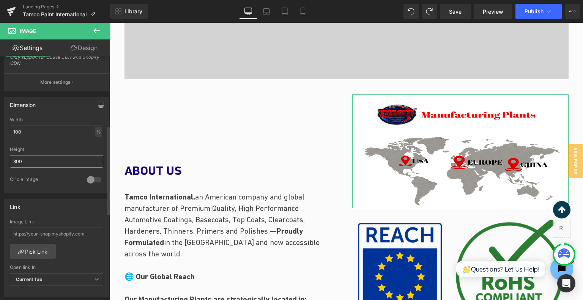
click at [43, 165] on input "300" at bounding box center [56, 161] width 93 height 13
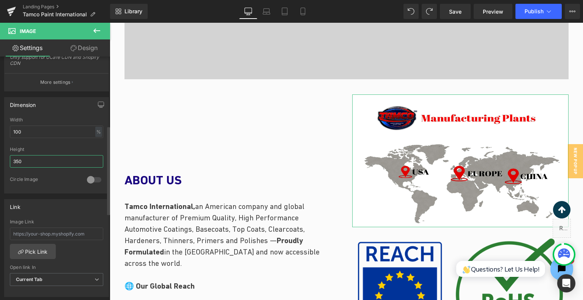
type input "350"
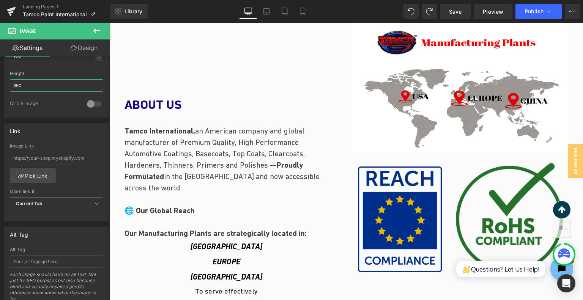
scroll to position [603, 0]
click at [387, 188] on img at bounding box center [460, 218] width 205 height 110
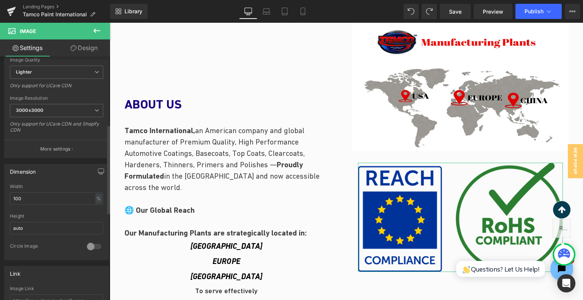
scroll to position [190, 0]
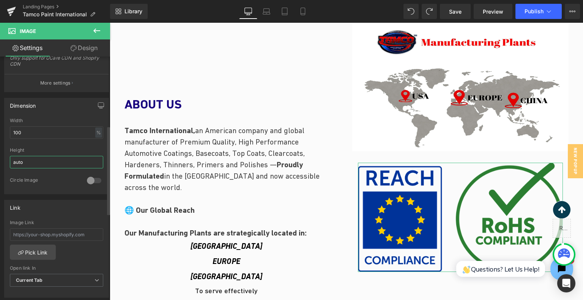
click at [52, 161] on input "auto" at bounding box center [56, 162] width 93 height 13
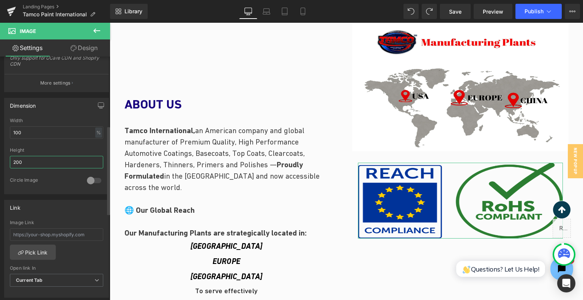
click at [52, 161] on input "200" at bounding box center [56, 162] width 93 height 13
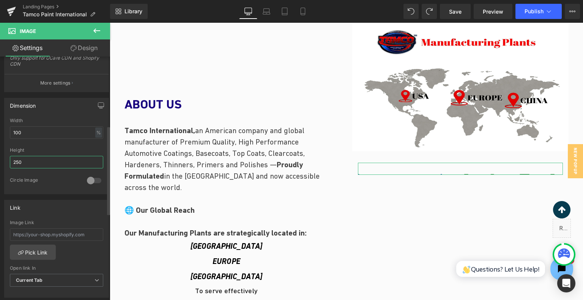
type input "250"
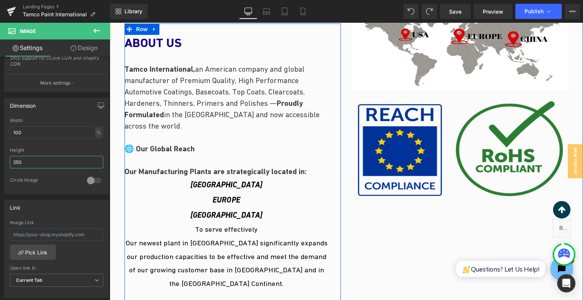
scroll to position [716, 0]
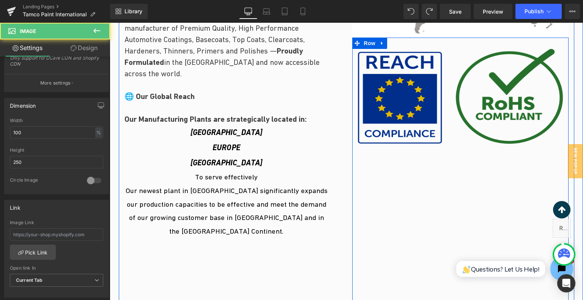
click at [458, 125] on img at bounding box center [460, 96] width 205 height 95
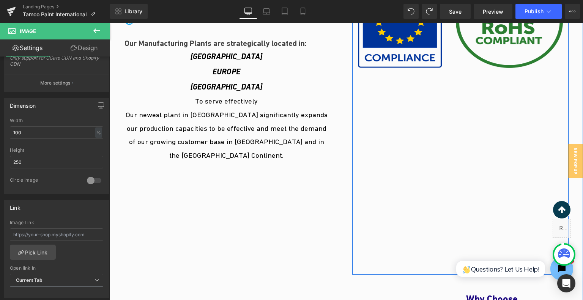
scroll to position [754, 0]
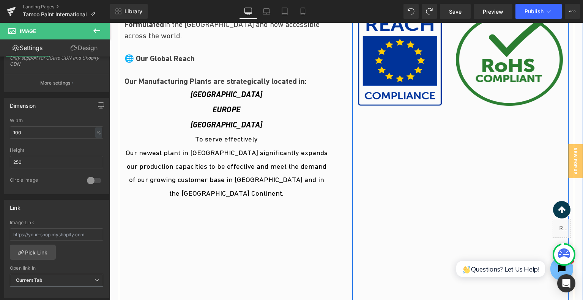
click at [442, 187] on div "Image Row" at bounding box center [460, 156] width 216 height 313
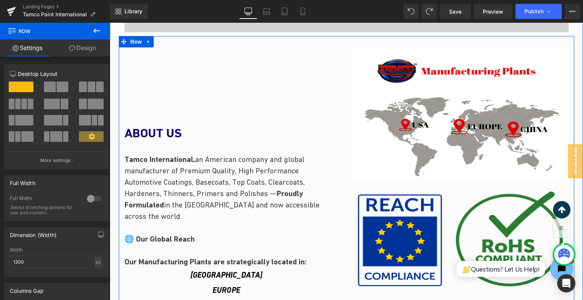
scroll to position [565, 0]
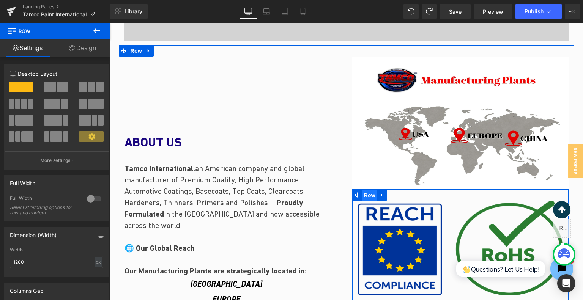
click at [366, 195] on span "Row" at bounding box center [369, 195] width 15 height 11
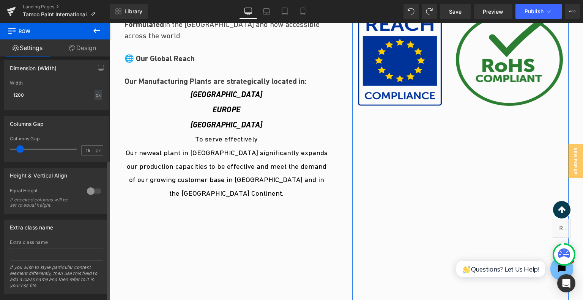
scroll to position [181, 0]
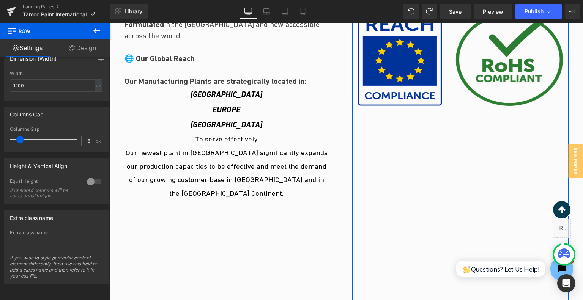
click at [382, 194] on div "Image Row" at bounding box center [460, 156] width 216 height 313
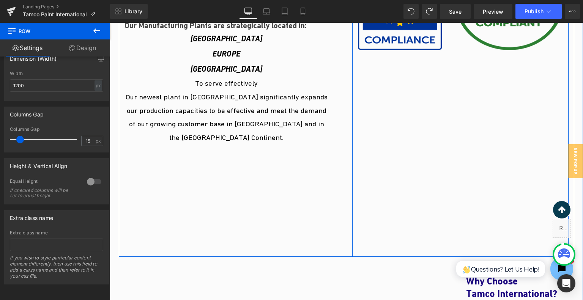
scroll to position [792, 0]
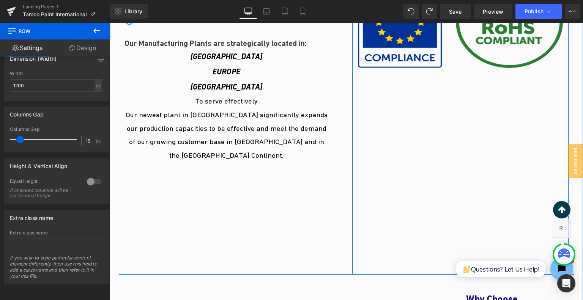
click at [445, 207] on div "Image Row" at bounding box center [460, 118] width 216 height 313
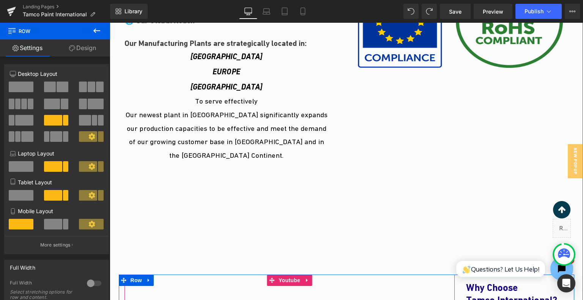
drag, startPoint x: 343, startPoint y: 274, endPoint x: 347, endPoint y: 301, distance: 27.3
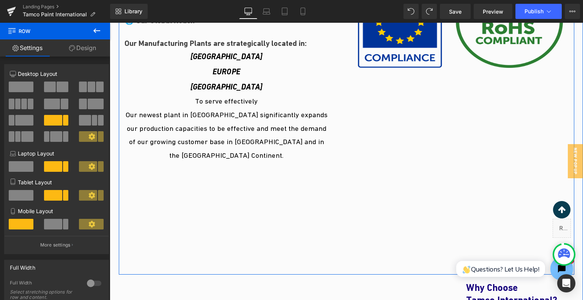
click at [321, 224] on div "ABOUT US Heading Tamco International, an American company and global manufactur…" at bounding box center [233, 52] width 228 height 446
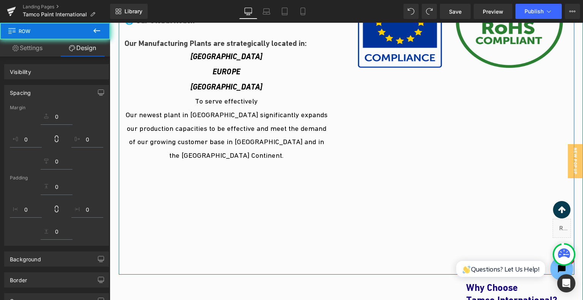
click at [313, 242] on div "ABOUT US Heading Tamco International, an American company and global manufactur…" at bounding box center [233, 52] width 228 height 446
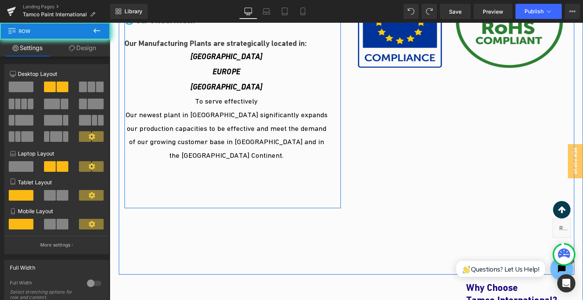
click at [286, 159] on div "ABOUT US Heading Tamco International, an American company and global manufactur…" at bounding box center [232, 51] width 216 height 313
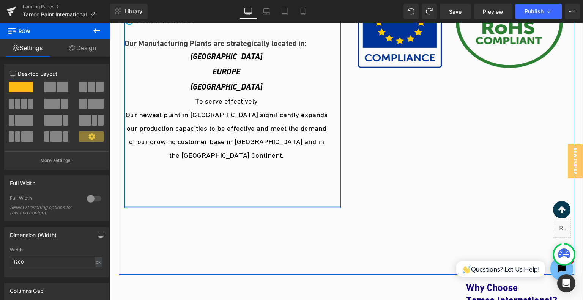
drag, startPoint x: 281, startPoint y: 207, endPoint x: 292, endPoint y: 145, distance: 62.8
click at [292, 144] on div "ABOUT US Heading Tamco International, an American company and global manufactur…" at bounding box center [232, 51] width 216 height 313
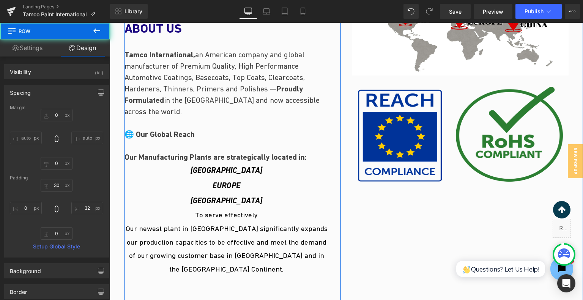
click at [274, 247] on p "Our newest plant in China significantly expands our production capacities to be…" at bounding box center [226, 249] width 204 height 54
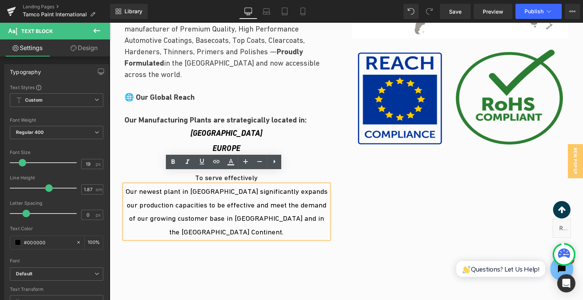
scroll to position [754, 0]
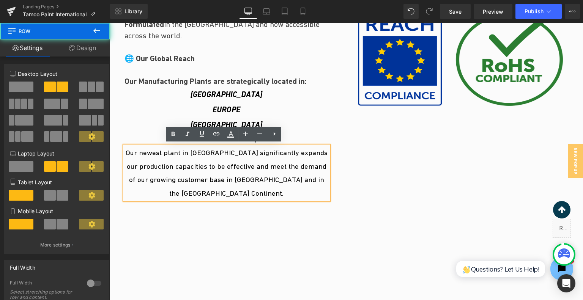
click at [273, 247] on div "ABOUT US Heading Tamco International, an American company and global manufactur…" at bounding box center [233, 90] width 228 height 446
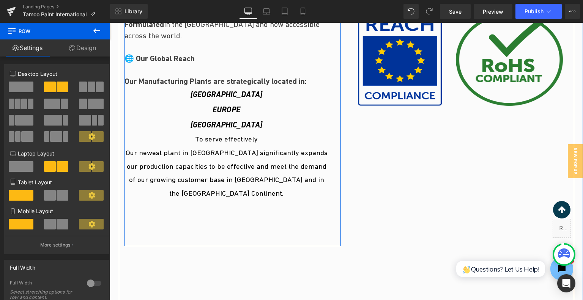
click at [275, 231] on div "ABOUT US Heading Tamco International, an American company and global manufactur…" at bounding box center [232, 89] width 216 height 313
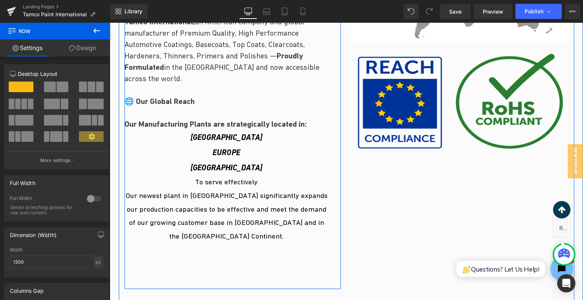
scroll to position [678, 0]
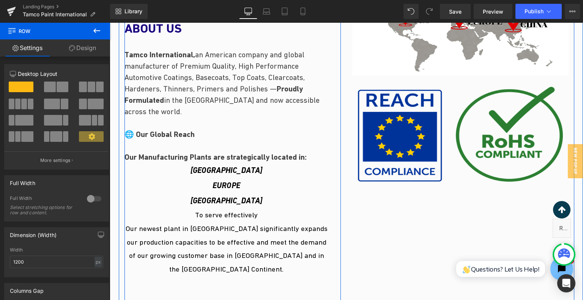
click at [278, 185] on p "USA EUROPE CHINA" at bounding box center [226, 186] width 204 height 46
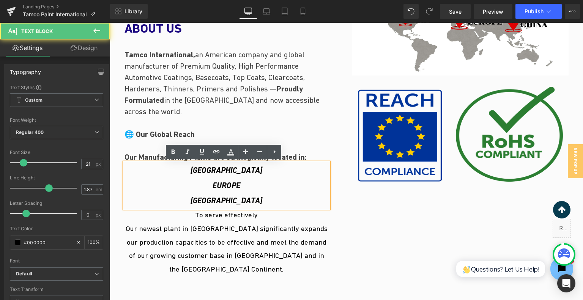
click at [110, 23] on div at bounding box center [110, 23] width 0 height 0
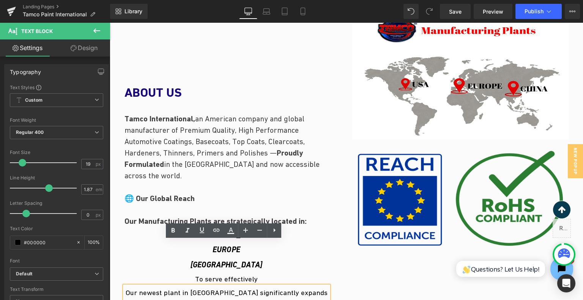
scroll to position [565, 0]
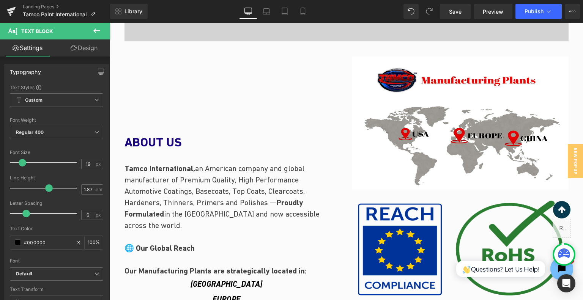
click at [223, 168] on span "an American company and global manufacturer of Premium Quality, High Performanc…" at bounding box center [221, 196] width 195 height 65
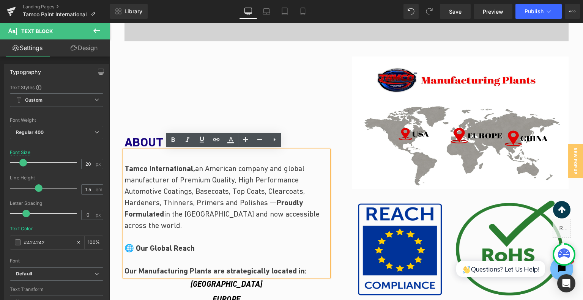
click at [150, 137] on h1 "ABOUT US" at bounding box center [226, 142] width 204 height 16
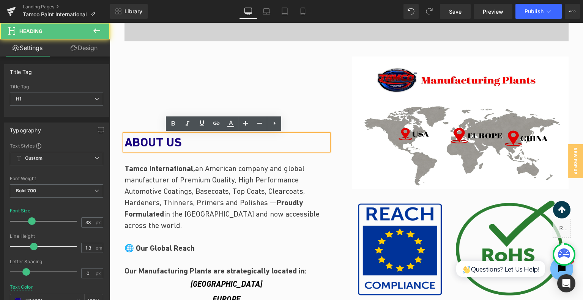
click at [226, 145] on h1 "ABOUT US" at bounding box center [226, 142] width 204 height 16
click at [273, 208] on p "Tamco International, an American company and global manufacturer of Premium Qua…" at bounding box center [226, 220] width 204 height 114
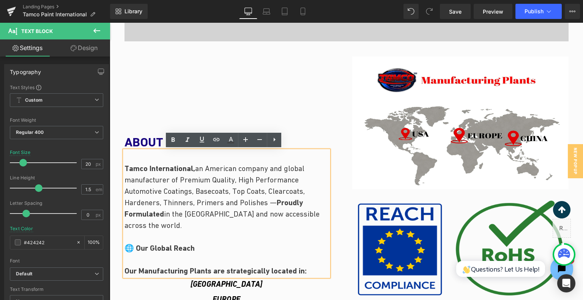
click at [235, 109] on div "ABOUT US Heading Tamco International, an American company and global manufactur…" at bounding box center [233, 280] width 228 height 446
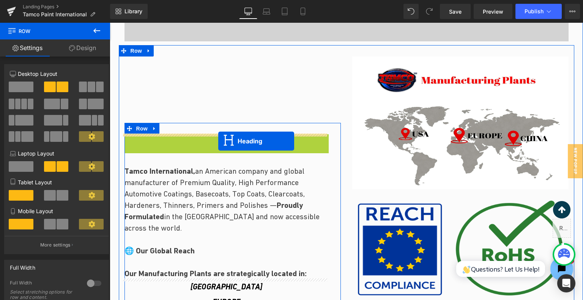
drag, startPoint x: 223, startPoint y: 144, endPoint x: 218, endPoint y: 141, distance: 5.6
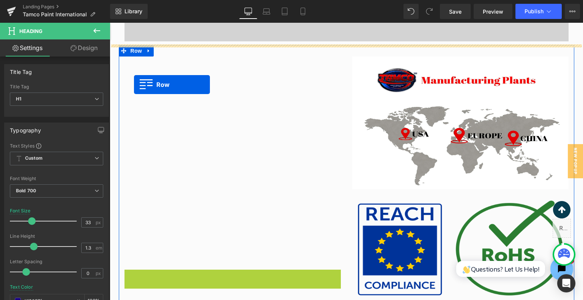
drag, startPoint x: 127, startPoint y: 129, endPoint x: 134, endPoint y: 94, distance: 36.2
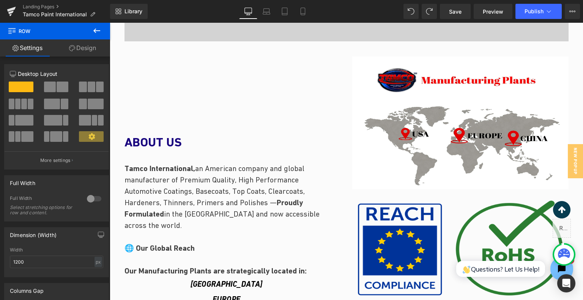
click at [96, 31] on icon at bounding box center [96, 30] width 9 height 9
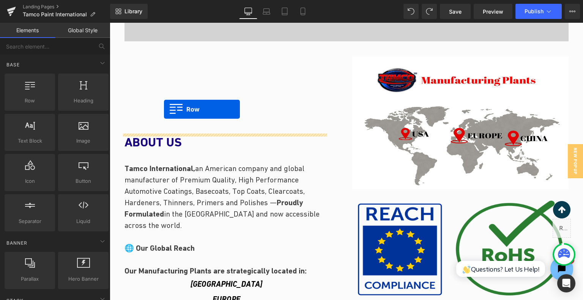
drag, startPoint x: 129, startPoint y: 110, endPoint x: 163, endPoint y: 108, distance: 34.2
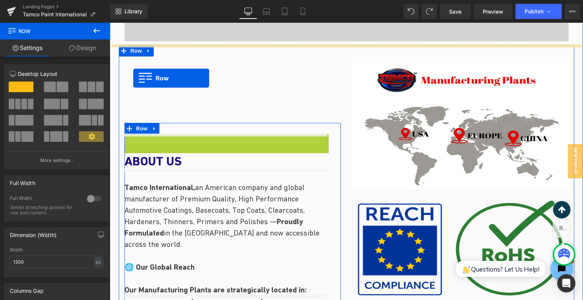
drag, startPoint x: 126, startPoint y: 140, endPoint x: 133, endPoint y: 79, distance: 61.5
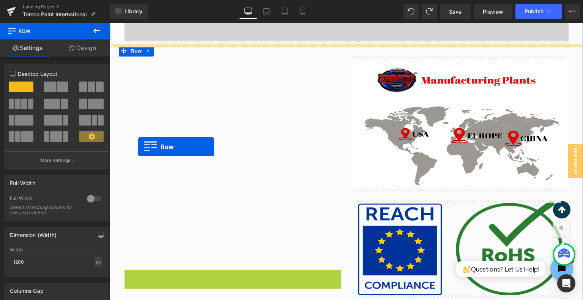
drag, startPoint x: 139, startPoint y: 128, endPoint x: 143, endPoint y: 174, distance: 46.8
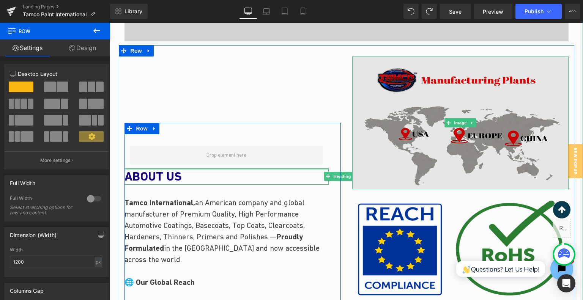
click at [404, 97] on img at bounding box center [460, 123] width 216 height 133
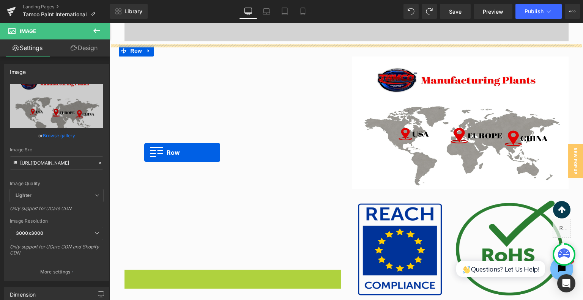
drag, startPoint x: 140, startPoint y: 129, endPoint x: 143, endPoint y: 154, distance: 25.6
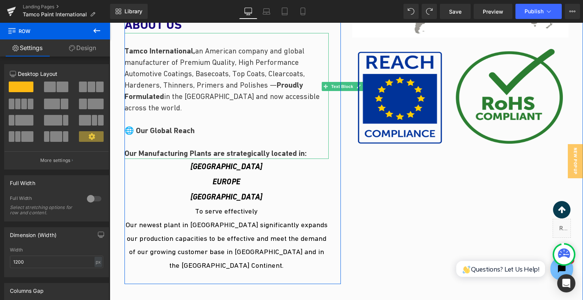
scroll to position [641, 0]
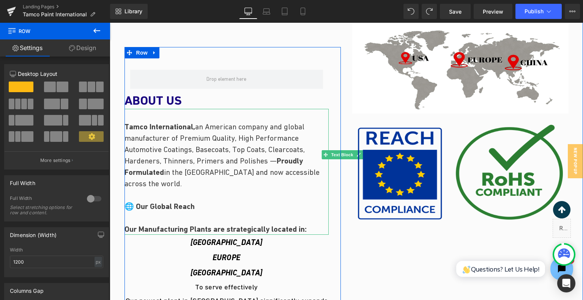
click at [182, 164] on span "an American company and global manufacturer of Premium Quality, High Performanc…" at bounding box center [221, 154] width 195 height 65
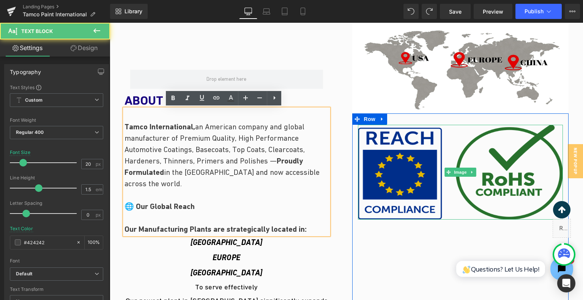
scroll to position [603, 0]
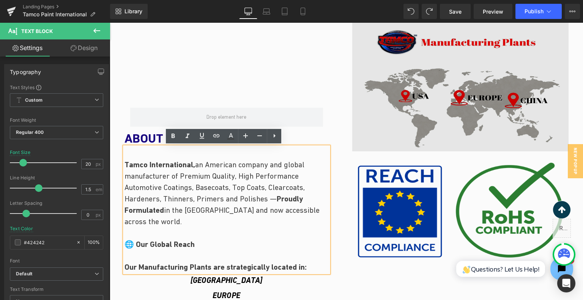
click at [354, 112] on img at bounding box center [460, 85] width 216 height 133
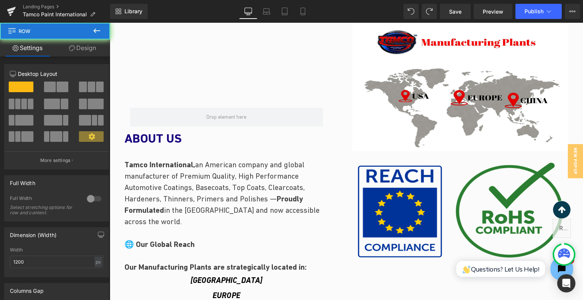
click at [110, 23] on div "32px" at bounding box center [110, 23] width 0 height 0
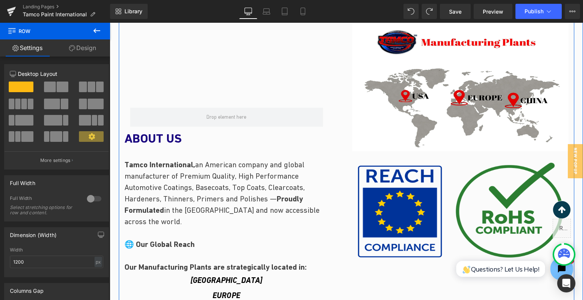
click at [346, 102] on div "Image Image Row" at bounding box center [460, 242] width 228 height 446
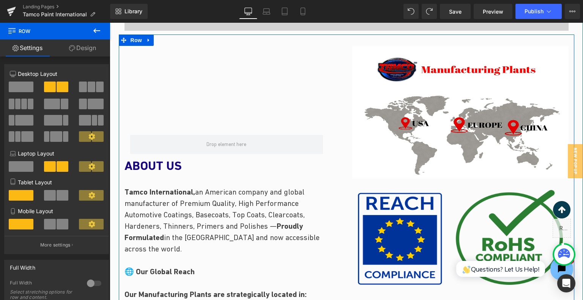
scroll to position [527, 0]
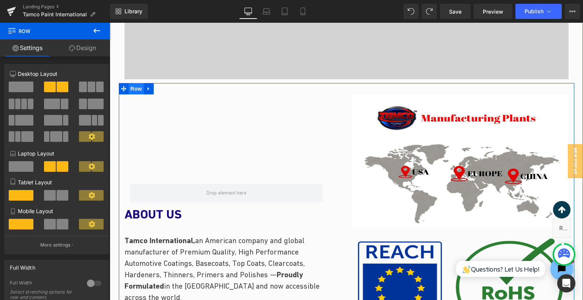
click at [135, 87] on span "Row" at bounding box center [136, 88] width 15 height 11
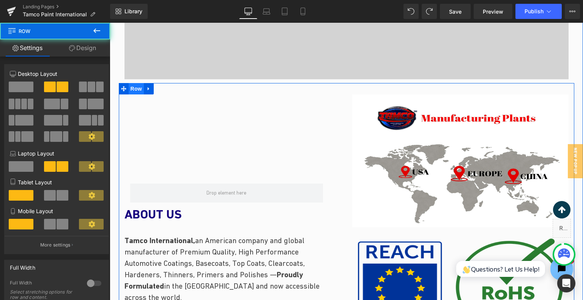
click at [135, 87] on span "Row" at bounding box center [136, 88] width 15 height 11
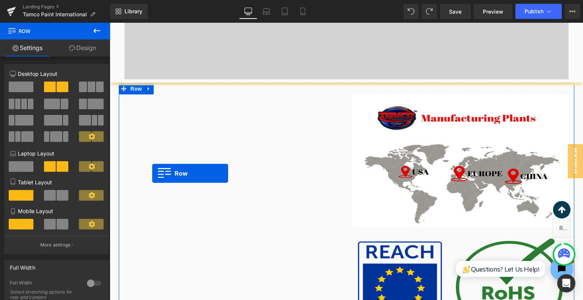
drag, startPoint x: 126, startPoint y: 165, endPoint x: 152, endPoint y: 173, distance: 27.5
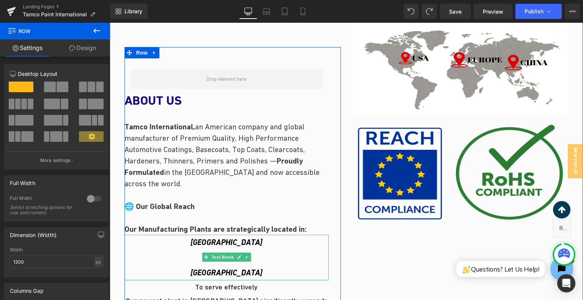
scroll to position [754, 0]
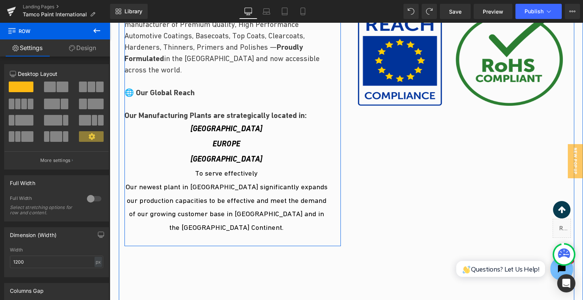
click at [229, 222] on div "Row ABOUT US Heading Tamco International, an American company and global manufa…" at bounding box center [232, 89] width 216 height 313
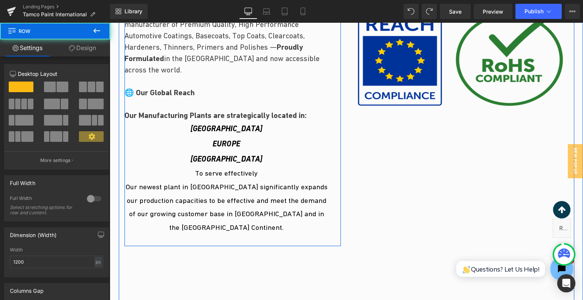
click at [240, 240] on div "Row ABOUT US Heading Tamco International, an American company and global manufa…" at bounding box center [232, 89] width 216 height 313
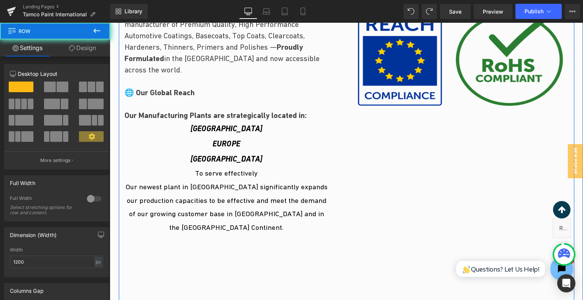
click at [237, 249] on div "Row ABOUT US Heading Tamco International, an American company and global manufa…" at bounding box center [233, 90] width 228 height 446
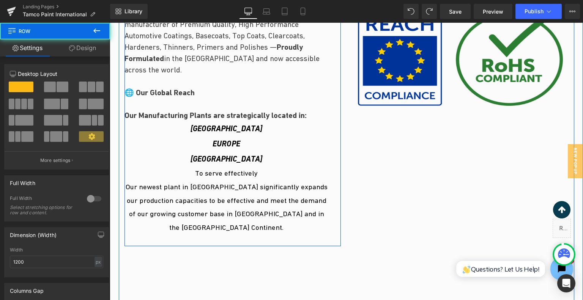
click at [242, 231] on div "Row ABOUT US Heading Tamco International, an American company and global manufa…" at bounding box center [232, 89] width 216 height 313
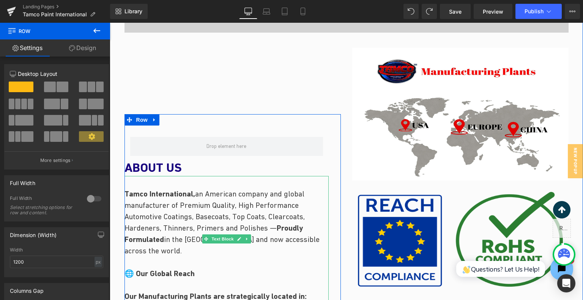
scroll to position [565, 0]
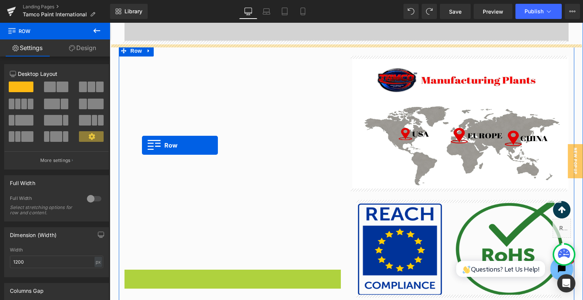
drag, startPoint x: 140, startPoint y: 130, endPoint x: 142, endPoint y: 145, distance: 15.7
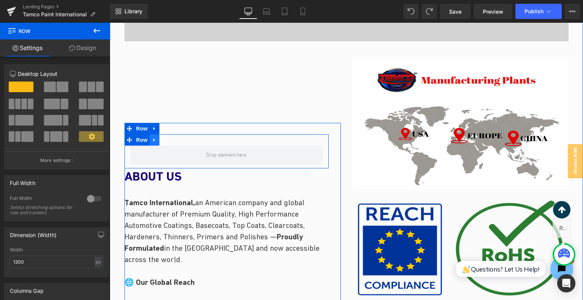
click at [152, 142] on icon at bounding box center [154, 140] width 5 height 6
click at [171, 141] on icon at bounding box center [173, 139] width 5 height 5
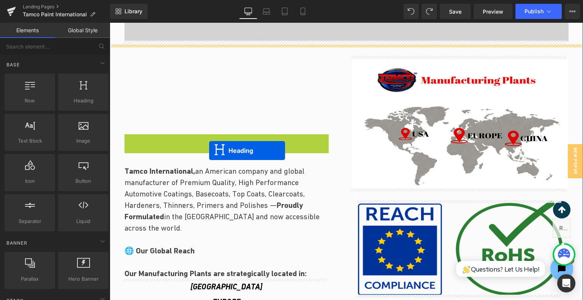
drag, startPoint x: 208, startPoint y: 145, endPoint x: 209, endPoint y: 151, distance: 6.2
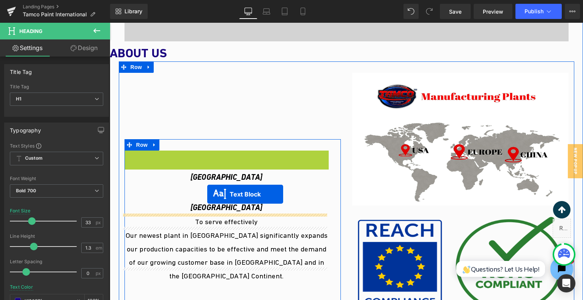
drag, startPoint x: 214, startPoint y: 214, endPoint x: 207, endPoint y: 194, distance: 20.9
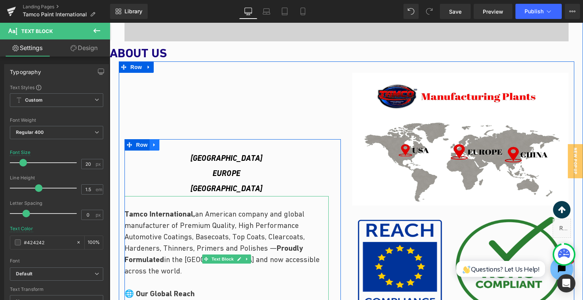
click at [153, 144] on icon at bounding box center [154, 145] width 5 height 6
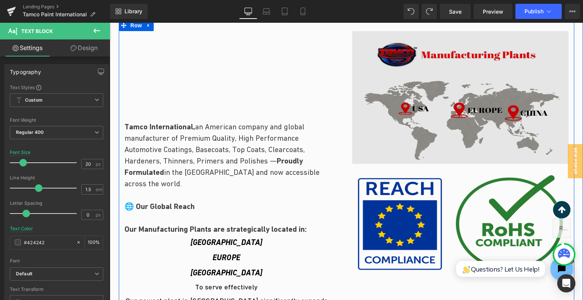
scroll to position [603, 0]
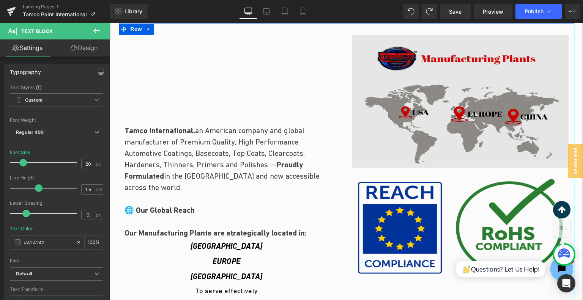
click at [468, 79] on img at bounding box center [460, 101] width 216 height 133
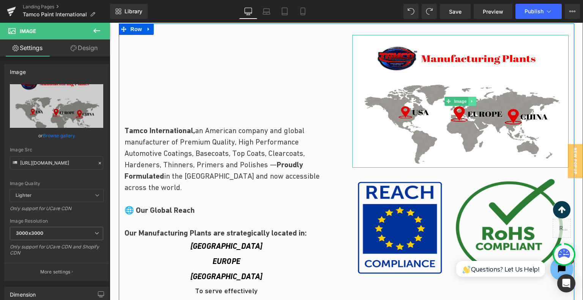
click at [470, 103] on icon at bounding box center [472, 101] width 4 height 5
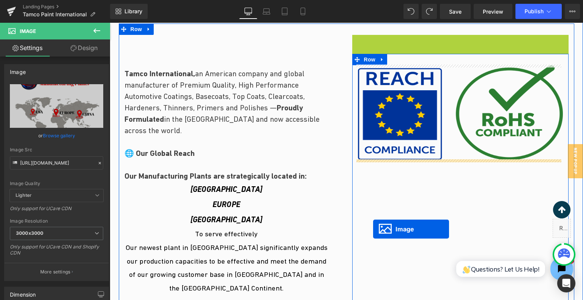
drag, startPoint x: 449, startPoint y: 99, endPoint x: 381, endPoint y: 214, distance: 132.8
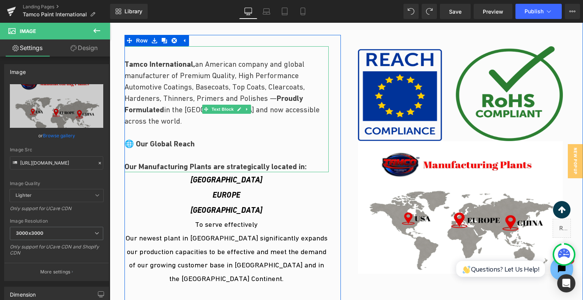
click at [195, 58] on p "Tamco International, an American company and global manufacturer of Premium Qua…" at bounding box center [226, 115] width 204 height 114
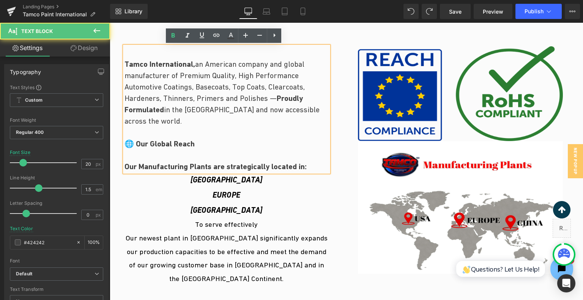
click at [198, 53] on div "Tamco International, an American company and global manufacturer of Premium Qua…" at bounding box center [226, 109] width 204 height 126
click at [204, 50] on div "Tamco International, an American company and global manufacturer of Premium Qua…" at bounding box center [226, 109] width 204 height 126
click at [124, 61] on strong "Tamco International," at bounding box center [159, 64] width 71 height 9
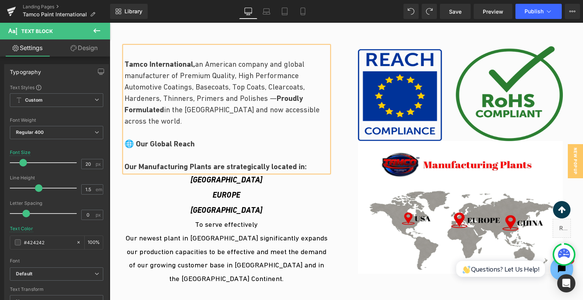
click at [177, 46] on div "Tamco International, an American company and global manufacturer of Premium Qua…" at bounding box center [226, 109] width 204 height 126
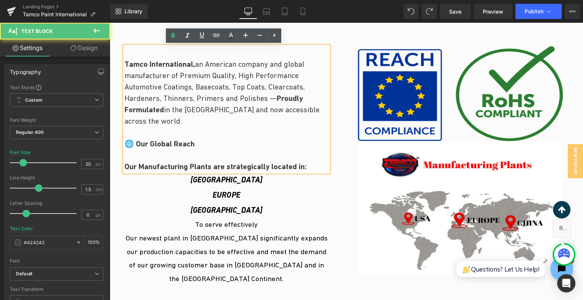
click at [177, 50] on div "Tamco International, an American company and global manufacturer of Premium Qua…" at bounding box center [226, 109] width 204 height 126
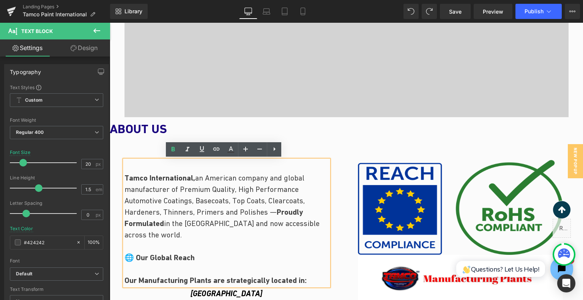
click at [359, 156] on div "Image Image Row" at bounding box center [460, 305] width 216 height 313
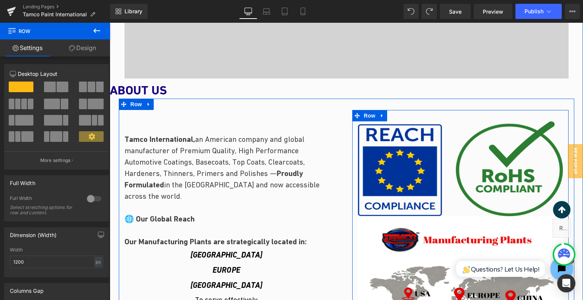
scroll to position [565, 0]
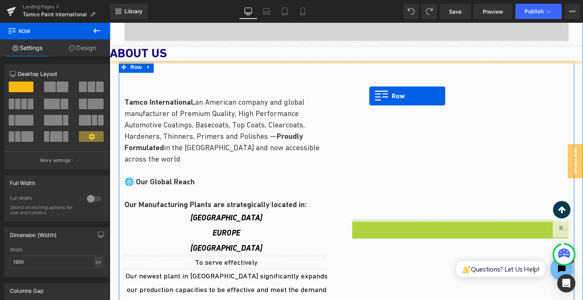
drag, startPoint x: 367, startPoint y: 79, endPoint x: 369, endPoint y: 96, distance: 17.2
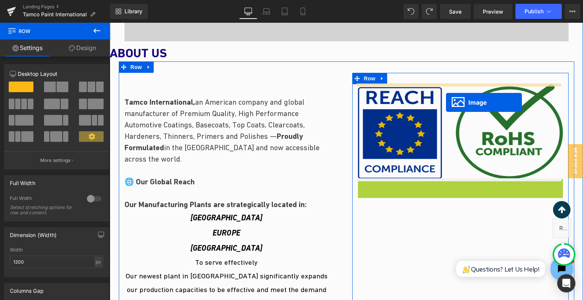
drag, startPoint x: 452, startPoint y: 129, endPoint x: 446, endPoint y: 103, distance: 26.6
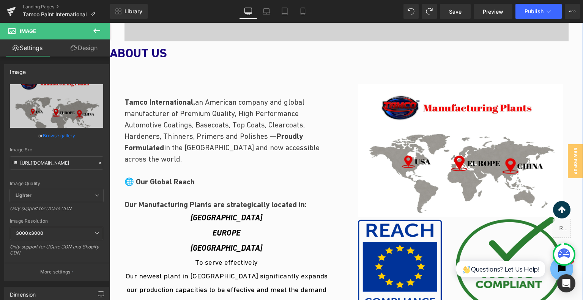
click at [110, 23] on div at bounding box center [110, 23] width 0 height 0
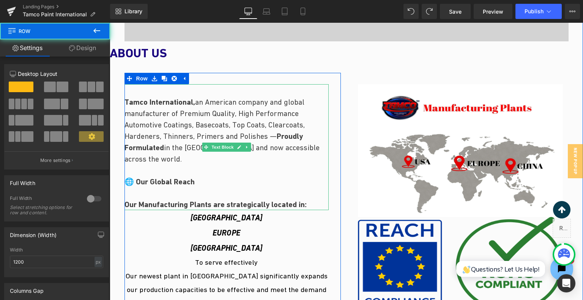
click at [203, 88] on div "Tamco International, an American company and global manufacturer of Premium Qua…" at bounding box center [226, 147] width 204 height 126
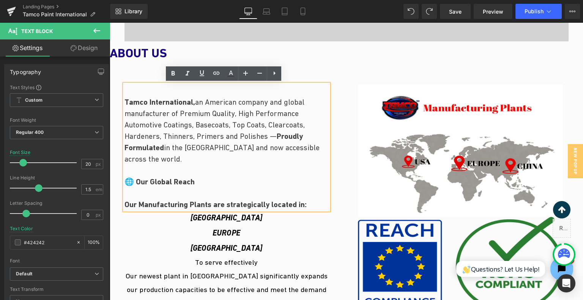
click at [207, 91] on div "Tamco International, an American company and global manufacturer of Premium Qua…" at bounding box center [226, 147] width 204 height 126
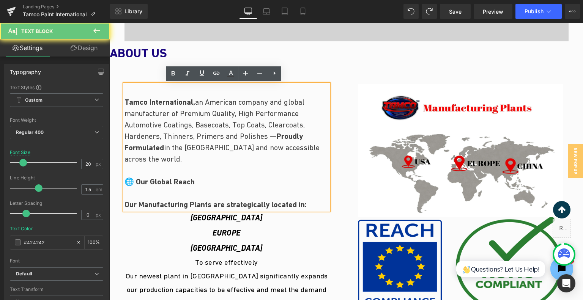
click at [212, 85] on div "Tamco International, an American company and global manufacturer of Premium Qua…" at bounding box center [226, 147] width 204 height 126
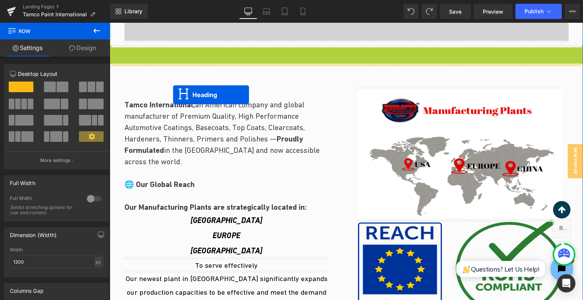
drag, startPoint x: 339, startPoint y: 53, endPoint x: 173, endPoint y: 95, distance: 171.8
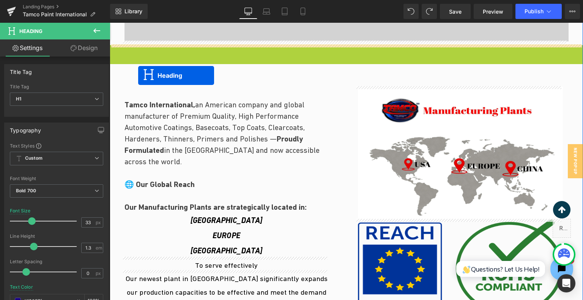
drag, startPoint x: 337, startPoint y: 52, endPoint x: 187, endPoint y: 62, distance: 150.9
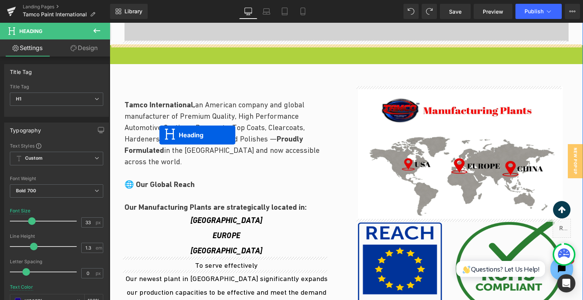
drag, startPoint x: 324, startPoint y: 53, endPoint x: 203, endPoint y: 68, distance: 121.5
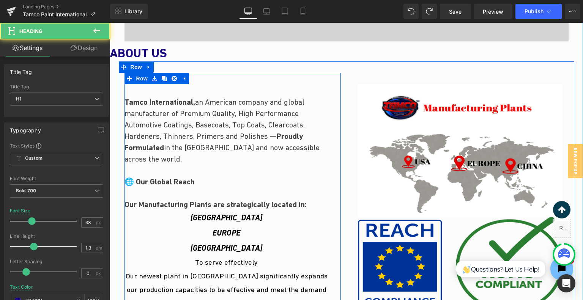
click at [110, 23] on div at bounding box center [110, 23] width 0 height 0
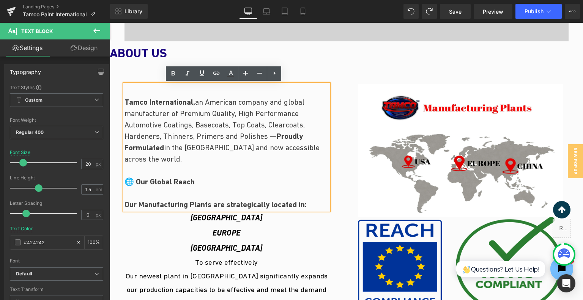
click at [138, 88] on div "Tamco International, an American company and global manufacturer of Premium Qua…" at bounding box center [226, 147] width 204 height 126
click at [139, 77] on div "Tamco International, an American company and global manufacturer of Premium Qua…" at bounding box center [232, 229] width 216 height 313
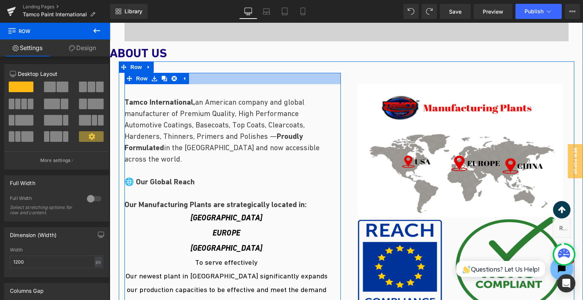
click at [209, 83] on div at bounding box center [232, 78] width 216 height 11
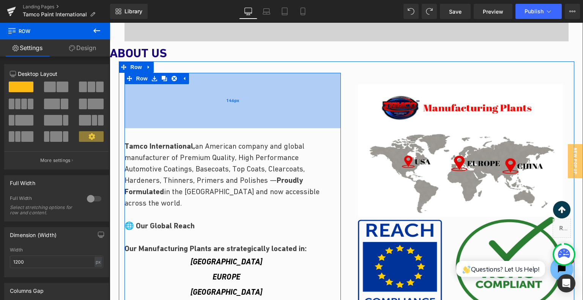
drag, startPoint x: 209, startPoint y: 83, endPoint x: 222, endPoint y: 104, distance: 24.6
click at [217, 127] on div "146px" at bounding box center [232, 100] width 216 height 55
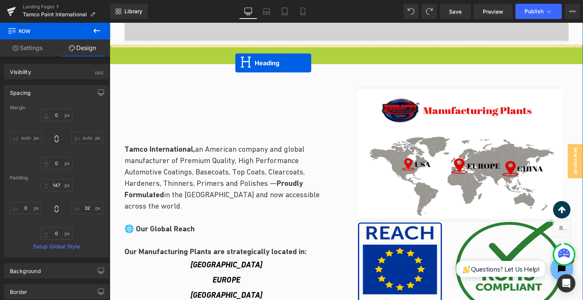
drag, startPoint x: 337, startPoint y: 51, endPoint x: 238, endPoint y: 61, distance: 99.5
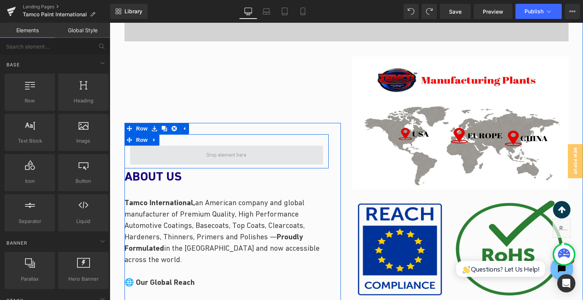
click at [227, 153] on span at bounding box center [226, 155] width 45 height 13
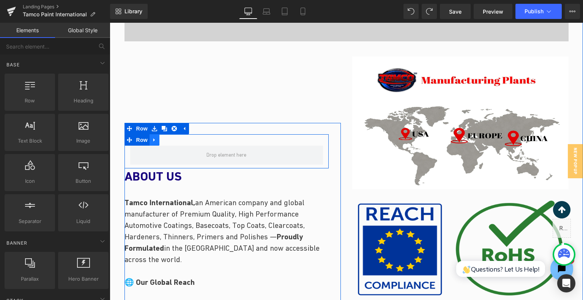
click at [152, 140] on icon at bounding box center [154, 140] width 5 height 6
click at [173, 142] on link at bounding box center [174, 139] width 10 height 11
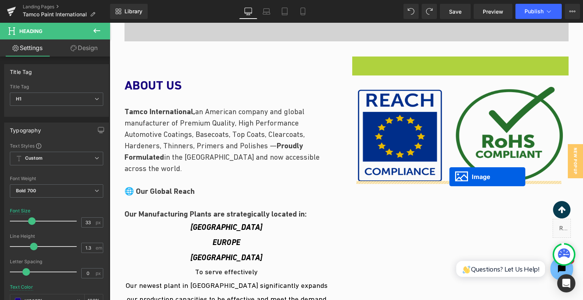
drag, startPoint x: 457, startPoint y: 121, endPoint x: 449, endPoint y: 177, distance: 56.6
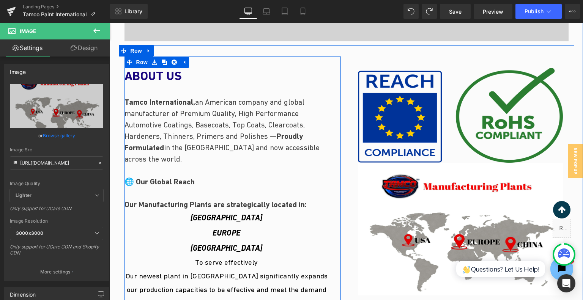
click at [202, 70] on h1 "ABOUT US" at bounding box center [226, 76] width 204 height 16
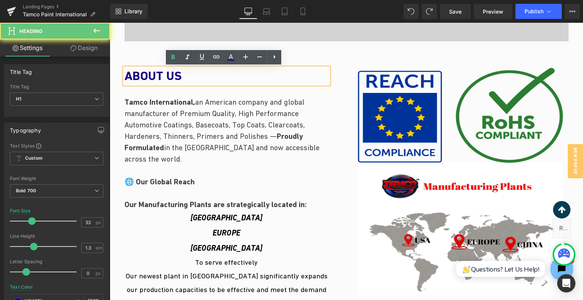
click at [203, 68] on div "ABOUT US" at bounding box center [226, 76] width 204 height 16
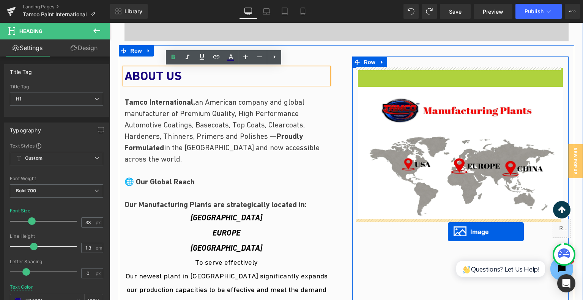
drag, startPoint x: 452, startPoint y: 112, endPoint x: 448, endPoint y: 232, distance: 119.9
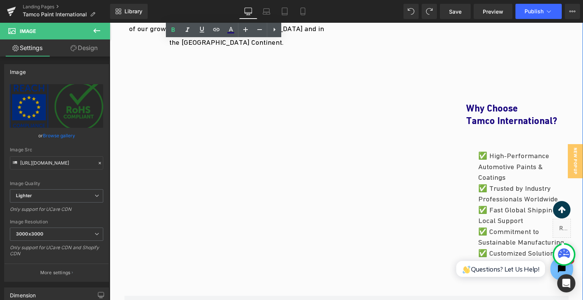
scroll to position [792, 0]
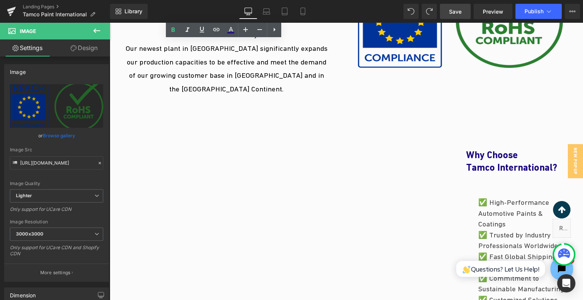
click at [462, 12] on link "Save" at bounding box center [455, 11] width 31 height 15
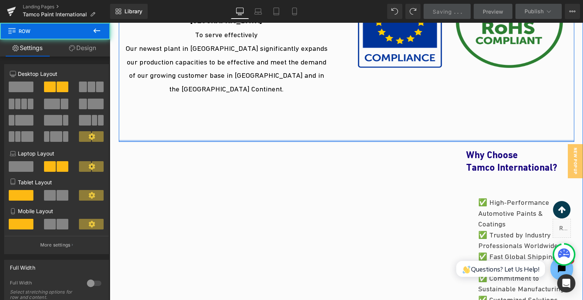
drag, startPoint x: 276, startPoint y: 140, endPoint x: 309, endPoint y: 105, distance: 48.3
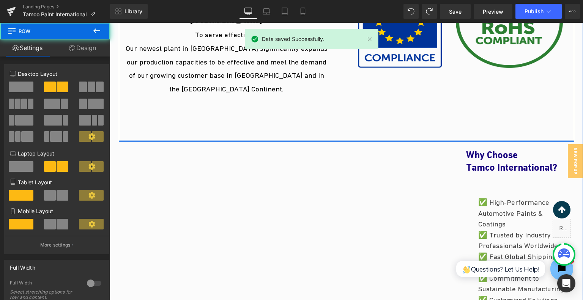
drag, startPoint x: 367, startPoint y: 140, endPoint x: 369, endPoint y: 116, distance: 23.2
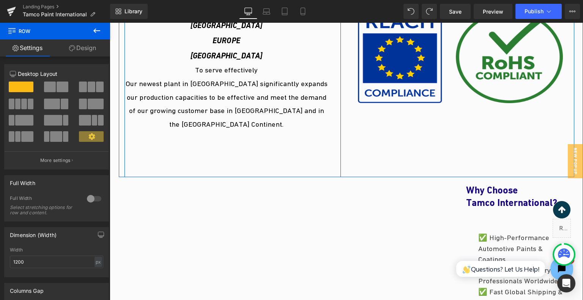
scroll to position [716, 0]
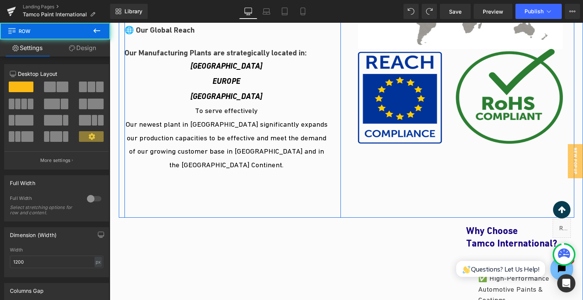
click at [241, 201] on div "ABOUT US Heading Tamco International, an American company and global manufactur…" at bounding box center [232, 61] width 216 height 313
click at [274, 152] on p "Our newest plant in China significantly expands our production capacities to be…" at bounding box center [226, 145] width 204 height 54
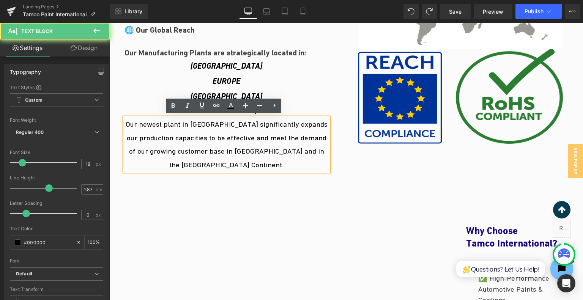
click at [330, 148] on div "ABOUT US Heading Tamco International, an American company and global manufactur…" at bounding box center [232, 61] width 216 height 313
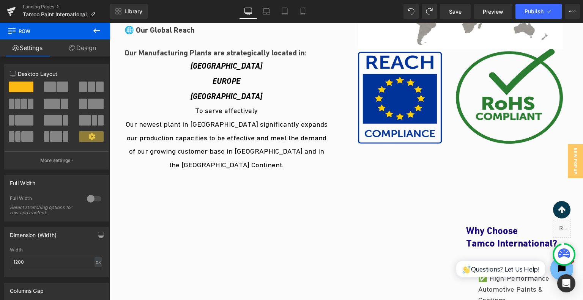
click at [110, 23] on div at bounding box center [110, 23] width 0 height 0
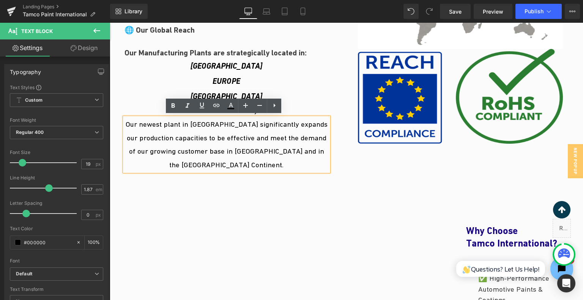
click at [341, 166] on div "ABOUT US Heading Tamco International, an American company and global manufactur…" at bounding box center [233, 61] width 228 height 313
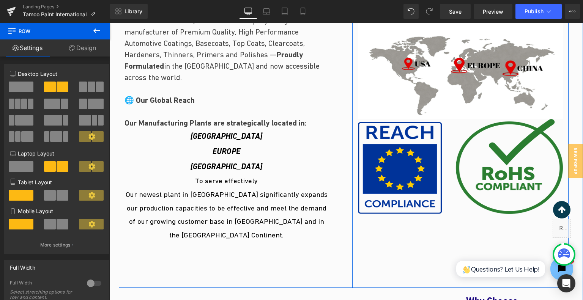
scroll to position [565, 0]
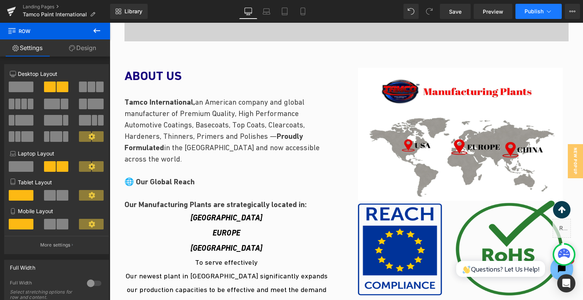
click at [528, 13] on span "Publish" at bounding box center [533, 11] width 19 height 6
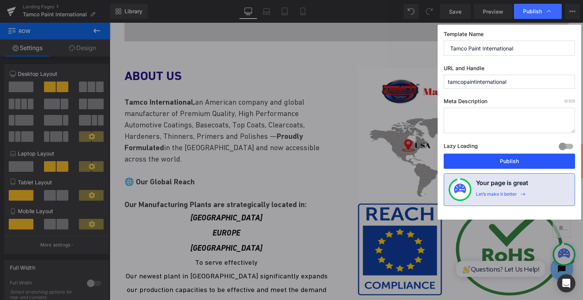
drag, startPoint x: 495, startPoint y: 159, endPoint x: 336, endPoint y: 205, distance: 164.6
click at [495, 159] on button "Publish" at bounding box center [508, 161] width 131 height 15
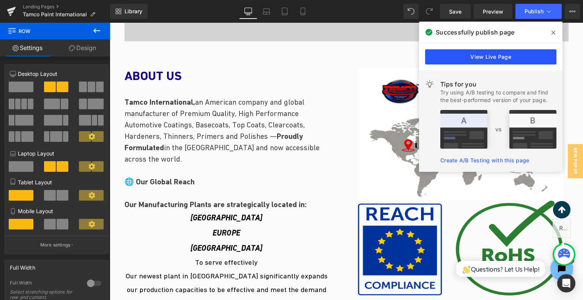
click at [476, 55] on link "View Live Page" at bounding box center [490, 56] width 131 height 15
